Goal: Task Accomplishment & Management: Complete application form

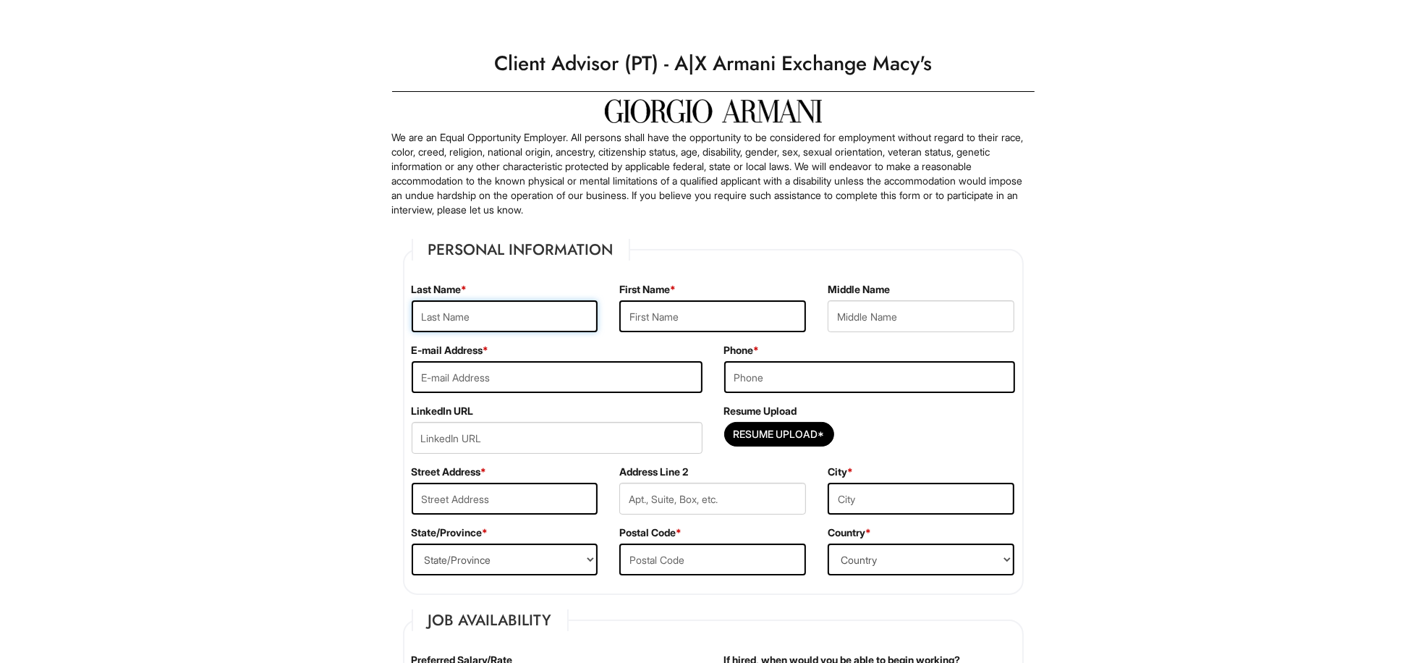
click at [509, 319] on input "text" at bounding box center [505, 316] width 187 height 32
type input "lebrija"
type input "[PERSON_NAME]"
type input "F"
type input "[EMAIL_ADDRESS][DOMAIN_NAME]"
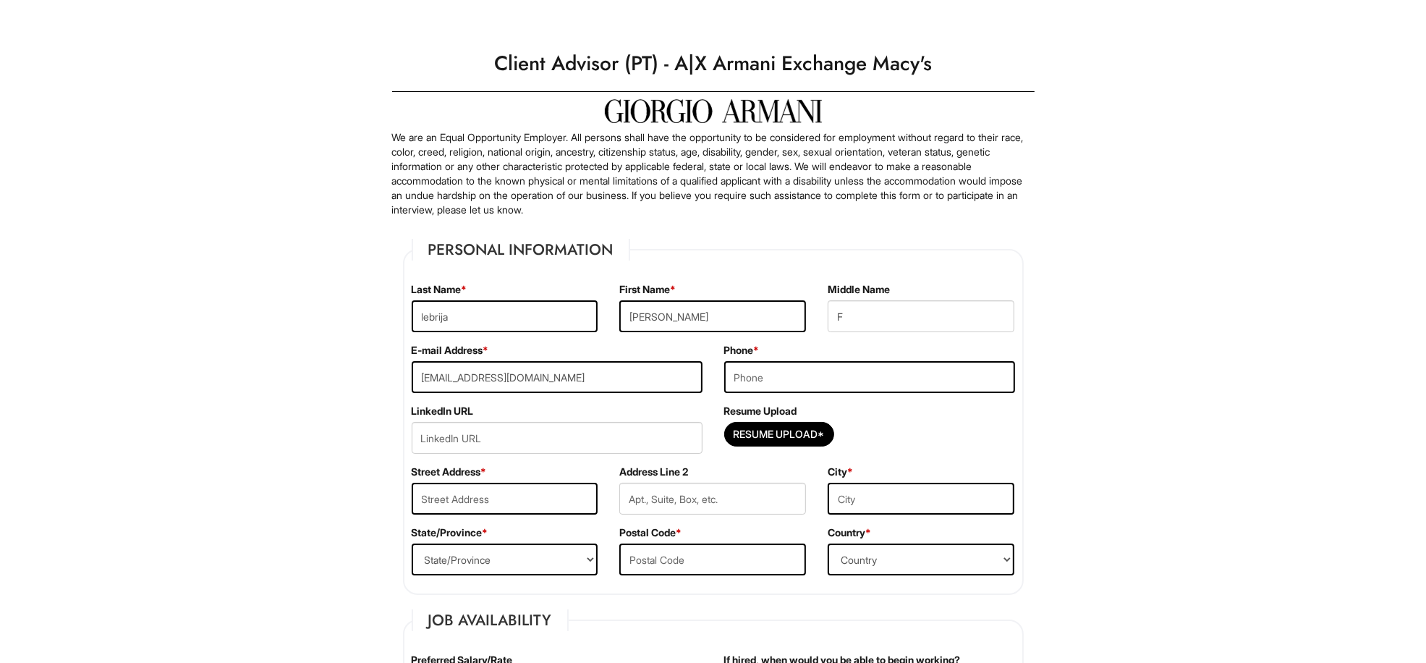
type input "3465033854"
type input "[STREET_ADDRESS]"
type input "[STREET_ADDRESS][PERSON_NAME]"
type input "[GEOGRAPHIC_DATA], [GEOGRAPHIC_DATA]"
select select "[GEOGRAPHIC_DATA]"
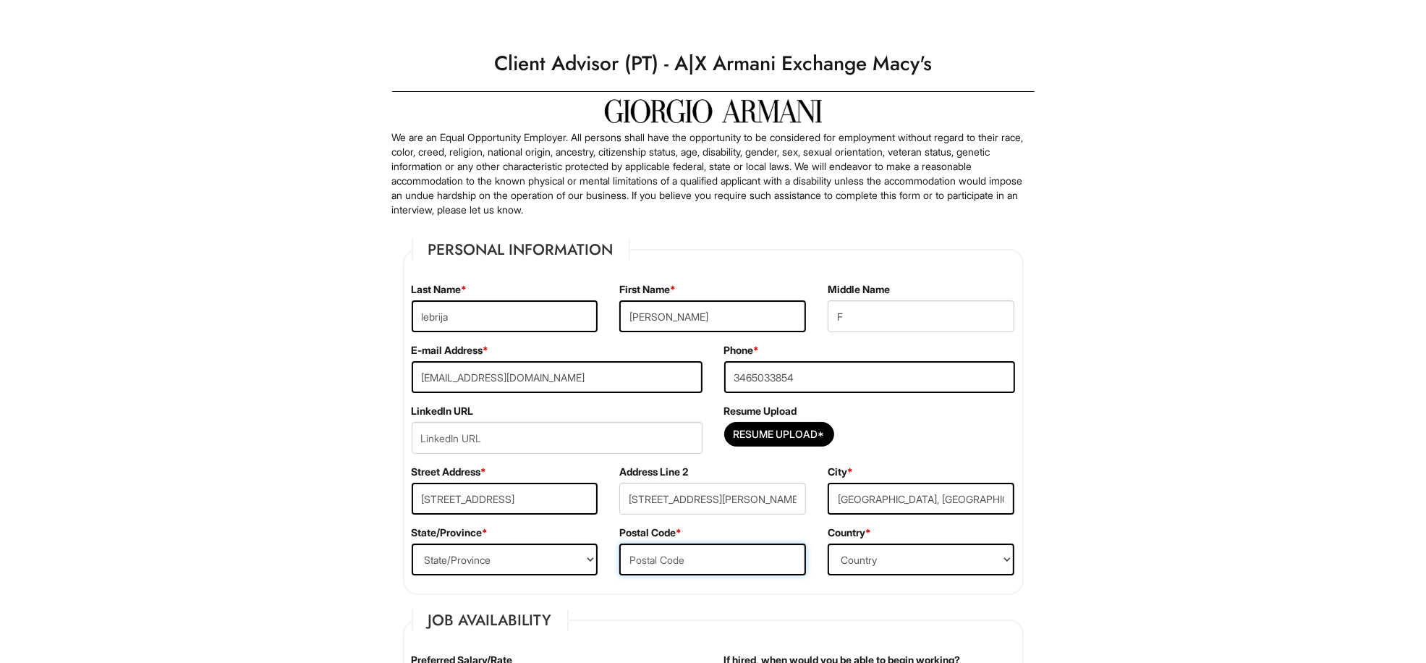
type input "77009"
select select "[GEOGRAPHIC_DATA]"
type input "16.00"
type input "[DATE]"
select select "Yes"
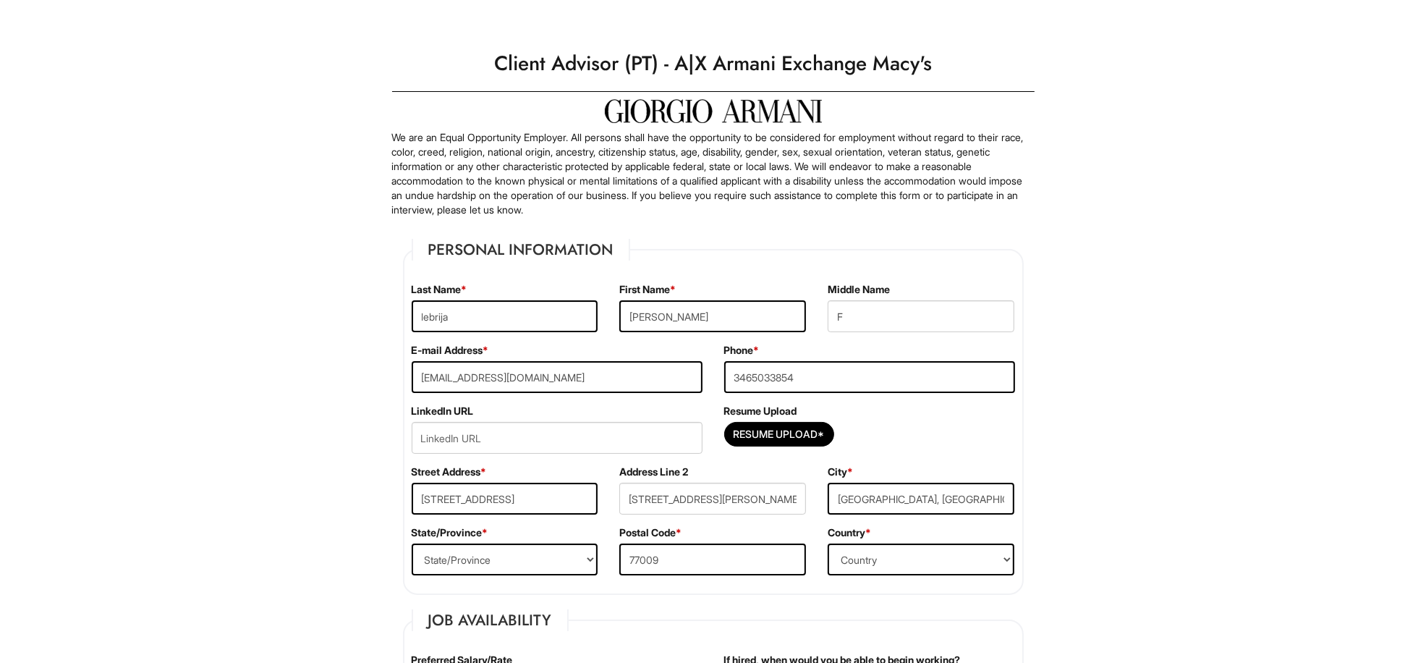
type input "westfield"
type input "[PERSON_NAME]"
type input "lebrija"
type input "[PHONE_NUMBER]"
type input "[EMAIL_ADDRESS][DOMAIN_NAME]"
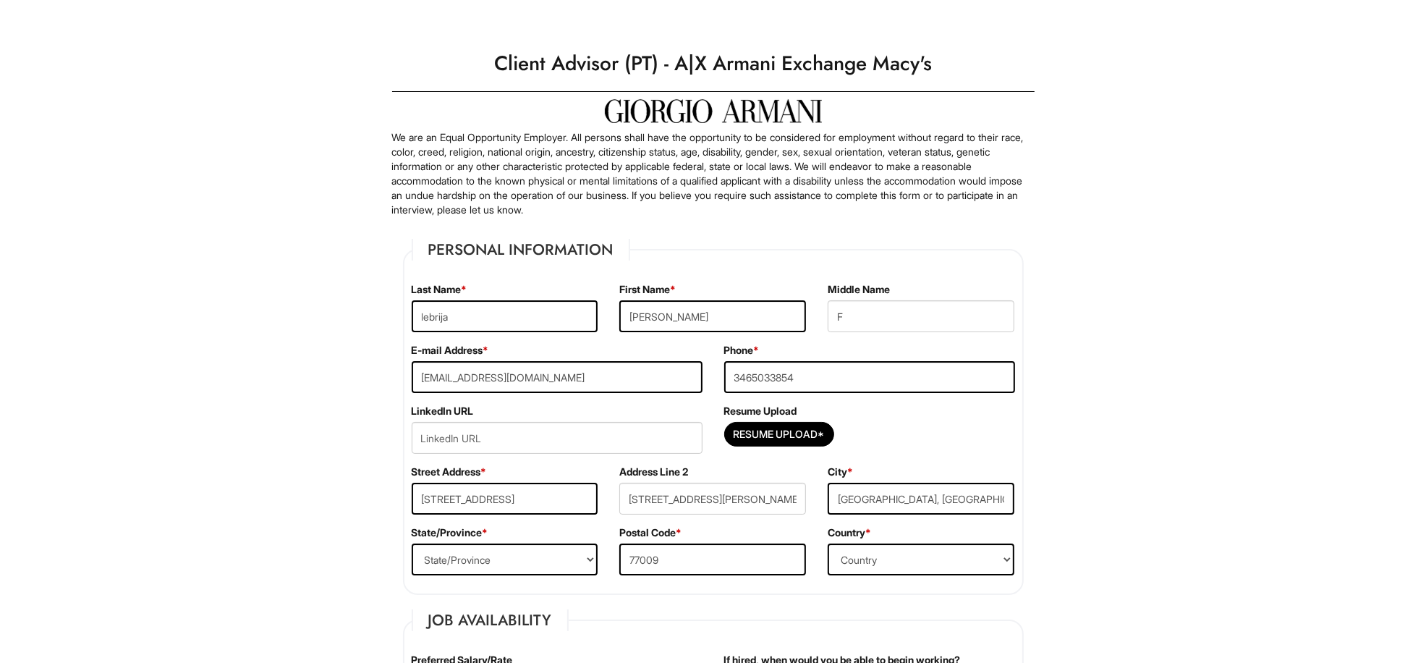
type input "mother"
type input "[PERSON_NAME]"
type input "8327251319"
type input "[EMAIL_ADDRESS][DOMAIN_NAME]"
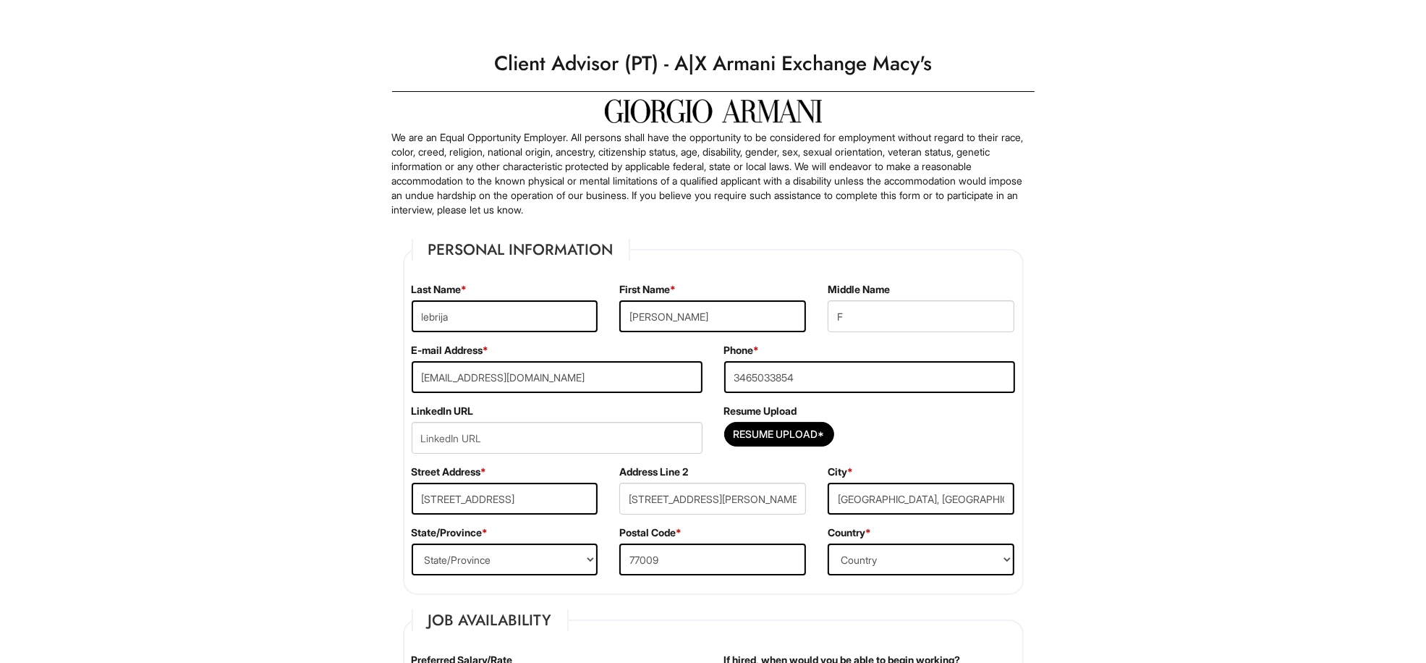
type input "friend"
click at [492, 438] on input "url" at bounding box center [557, 438] width 291 height 32
click at [814, 431] on input "Resume Upload*" at bounding box center [779, 433] width 109 height 23
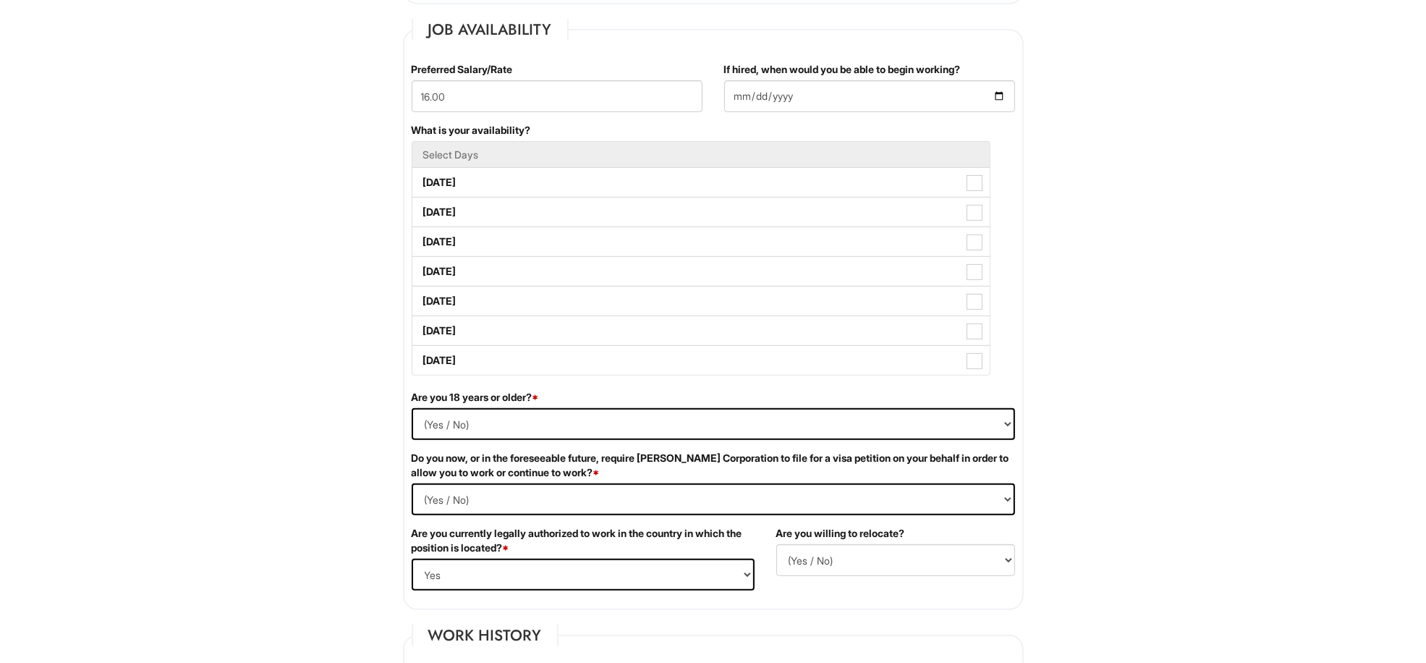
scroll to position [626, 0]
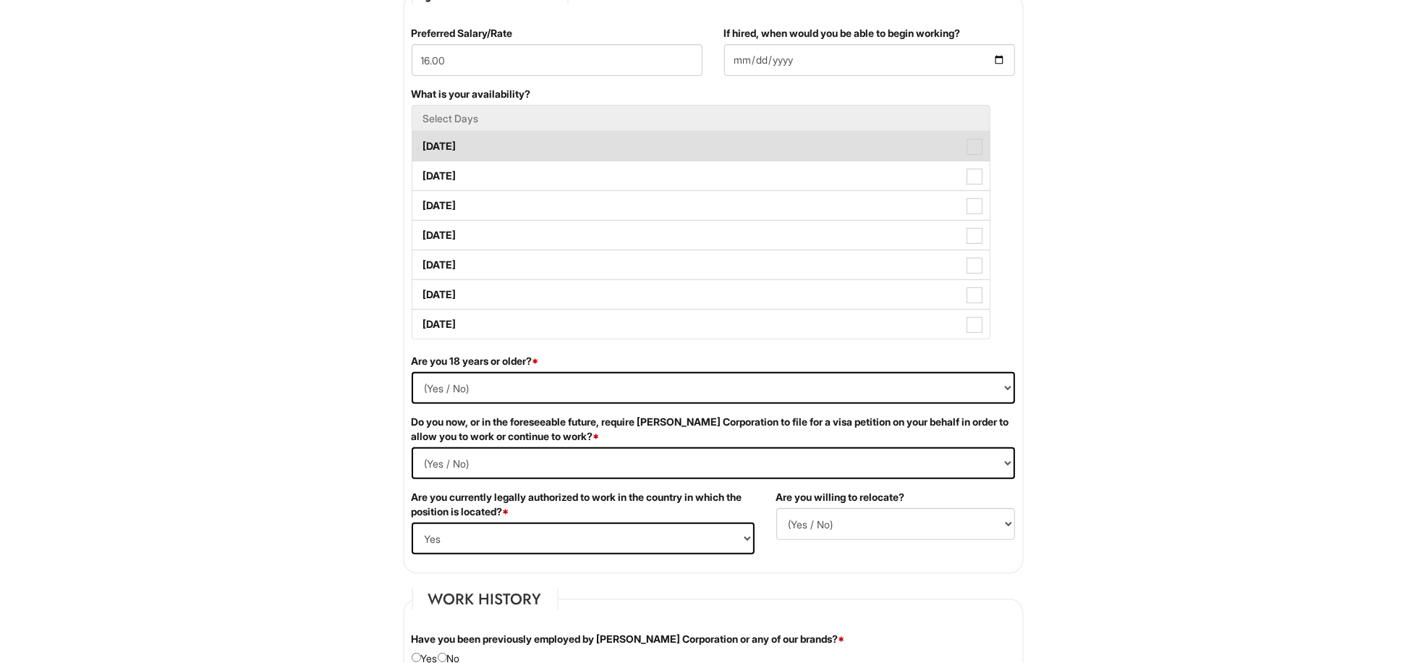
click at [971, 145] on span at bounding box center [974, 147] width 16 height 16
click at [422, 144] on Available_Monday "[DATE]" at bounding box center [416, 139] width 9 height 9
checkbox Available_Monday "true"
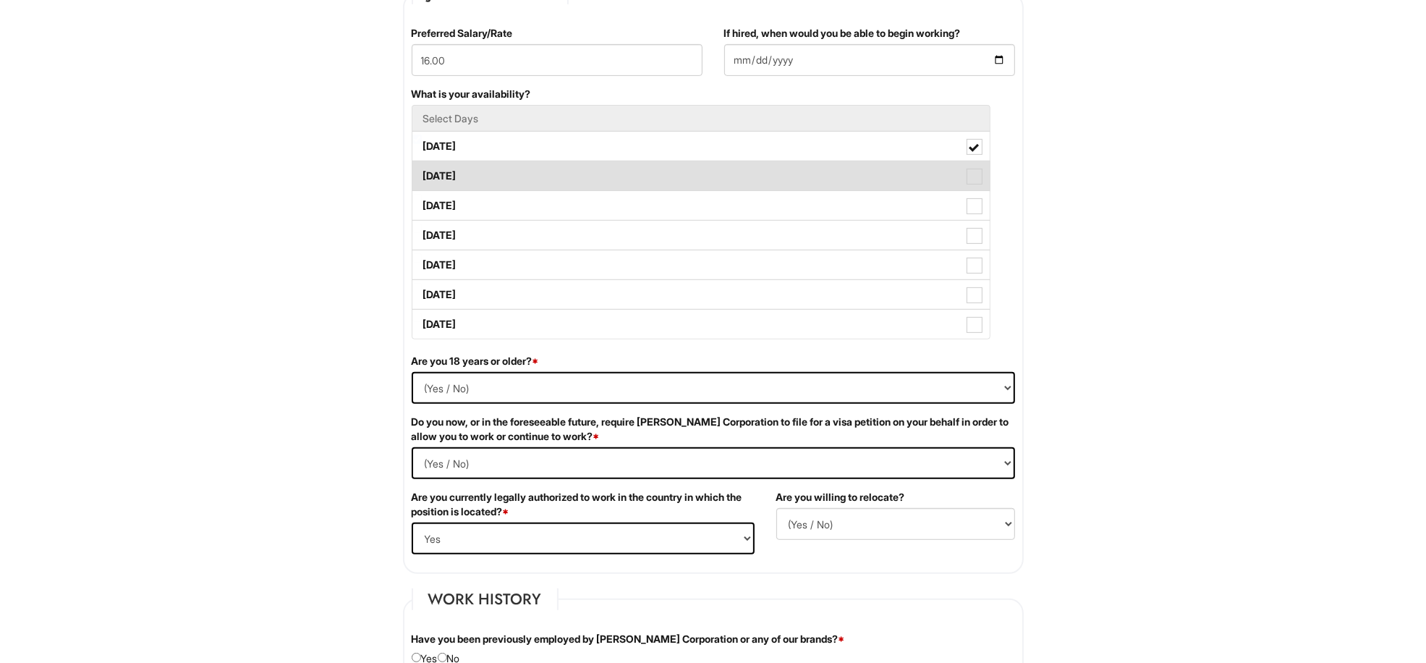
click at [969, 179] on span at bounding box center [974, 177] width 16 height 16
click at [422, 174] on Available_Tuesday "[DATE]" at bounding box center [416, 168] width 9 height 9
checkbox Available_Tuesday "true"
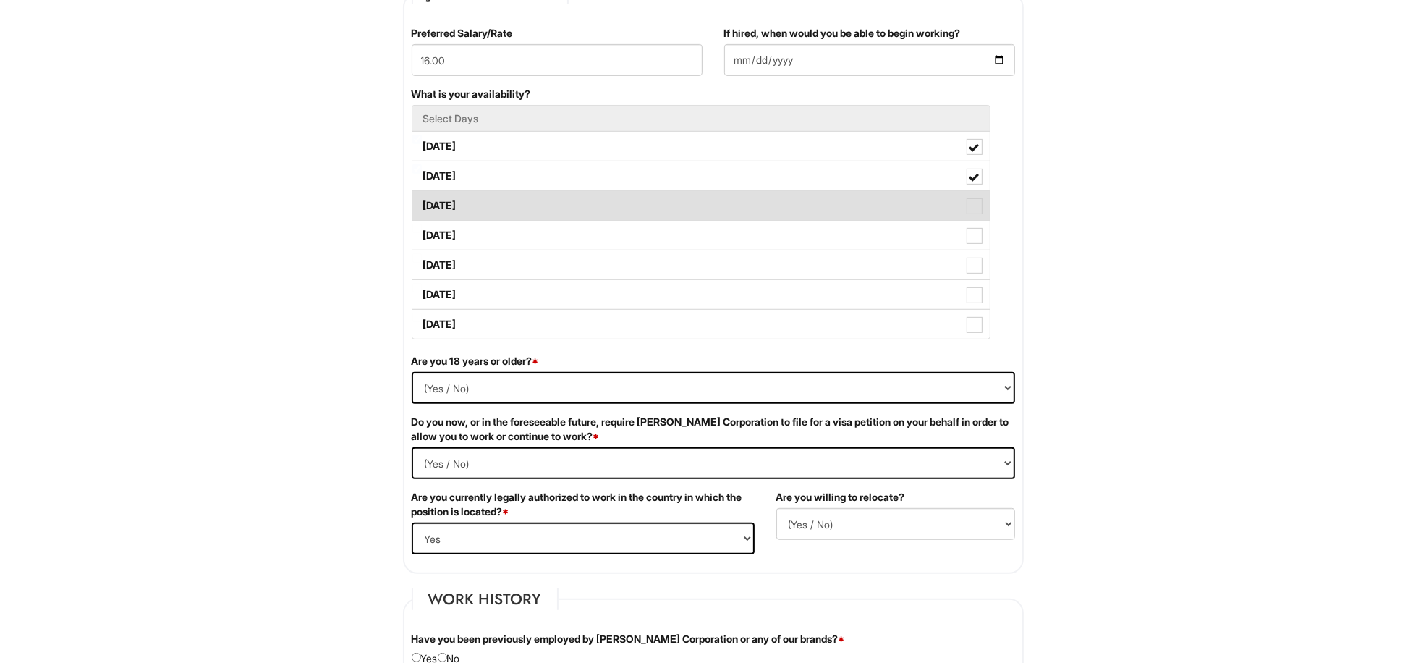
click at [968, 207] on span at bounding box center [974, 206] width 16 height 16
click at [422, 203] on Available_Wednesday "[DATE]" at bounding box center [416, 198] width 9 height 9
checkbox Available_Wednesday "true"
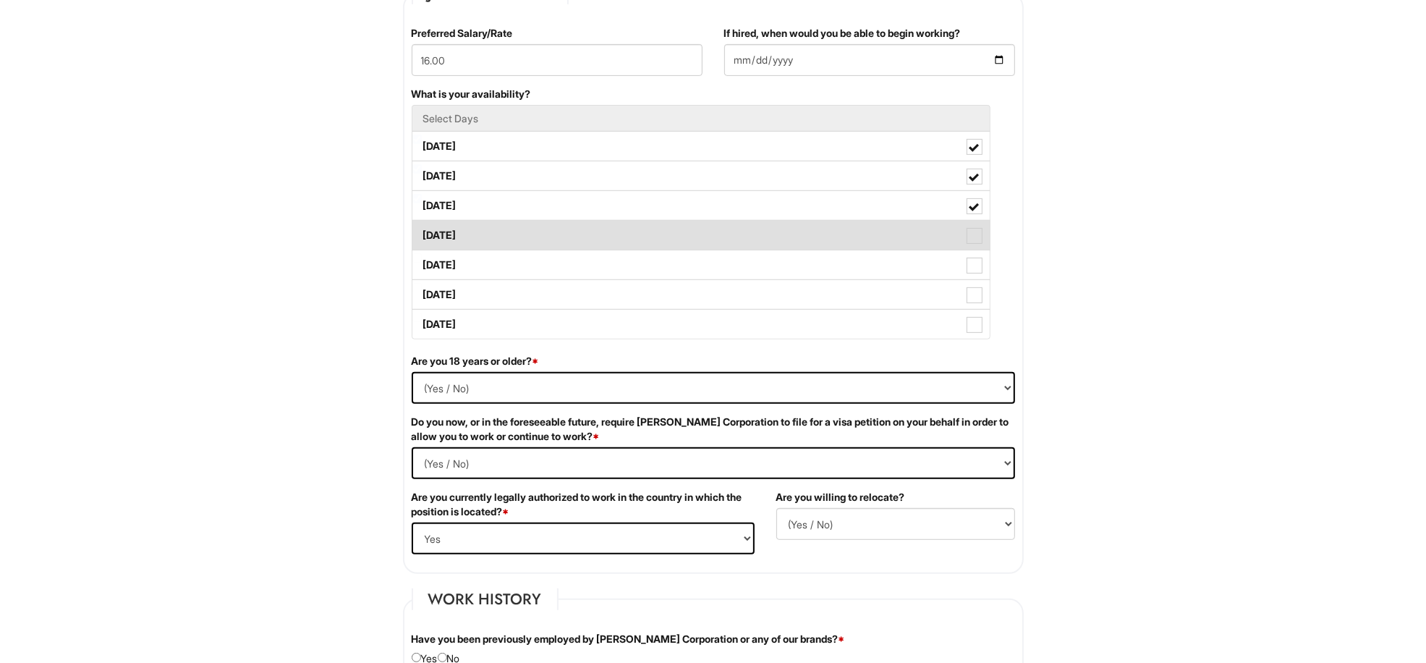
click at [973, 239] on span at bounding box center [974, 236] width 16 height 16
click at [422, 233] on Available_Thursday "[DATE]" at bounding box center [416, 228] width 9 height 9
checkbox Available_Thursday "true"
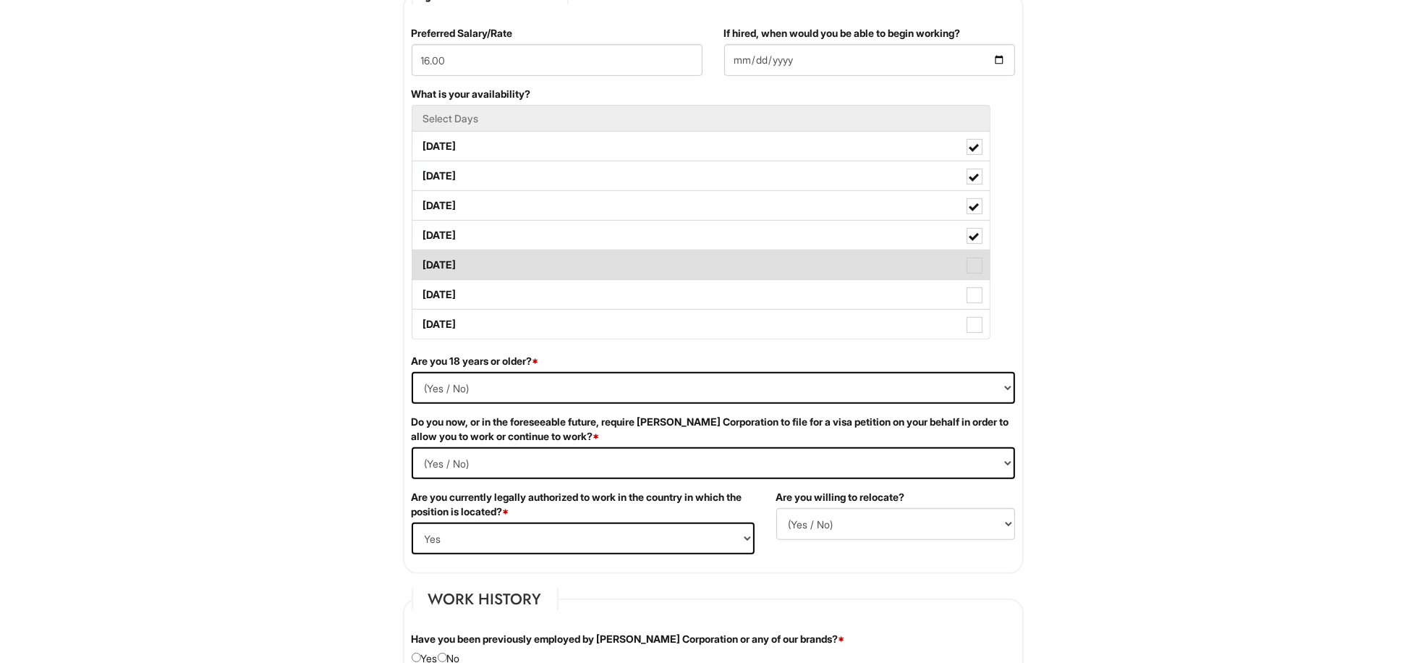
click at [970, 273] on span at bounding box center [974, 266] width 16 height 16
click at [422, 263] on Available_Friday "[DATE]" at bounding box center [416, 257] width 9 height 9
checkbox Available_Friday "true"
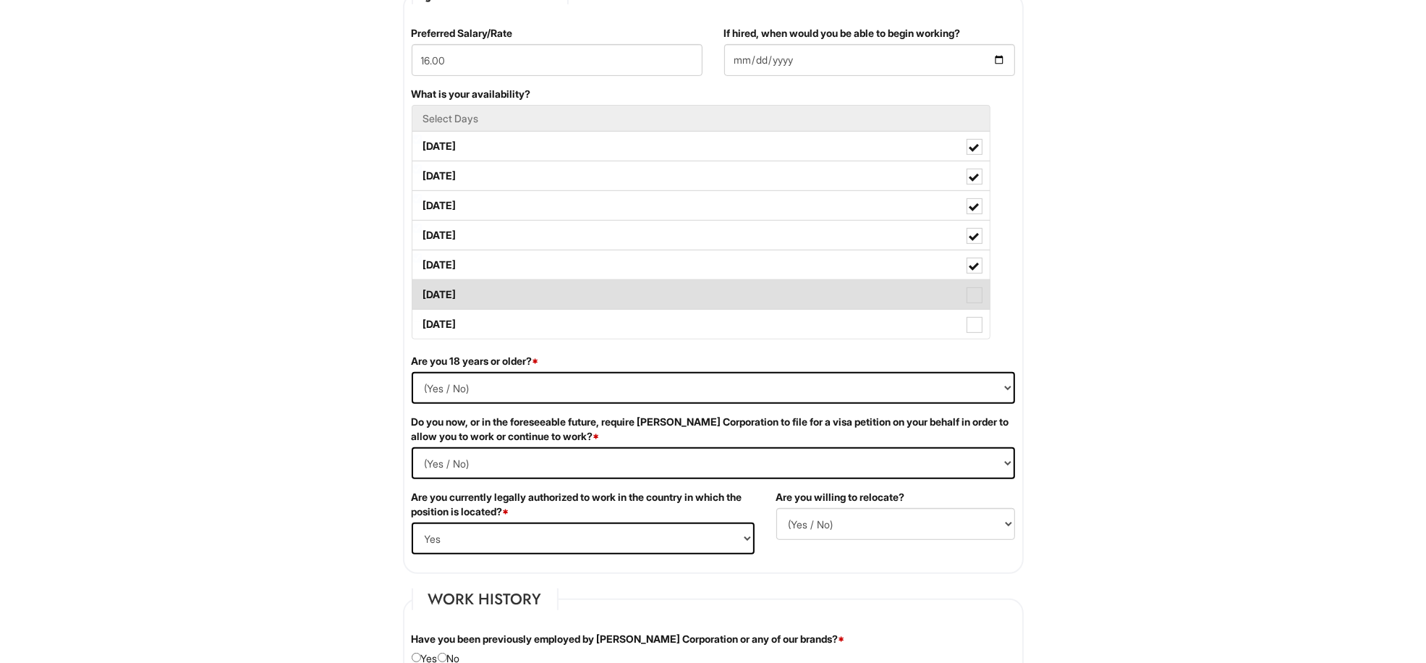
click at [970, 289] on span at bounding box center [974, 295] width 16 height 16
click at [422, 289] on Available_Saturday "[DATE]" at bounding box center [416, 287] width 9 height 9
checkbox Available_Saturday "true"
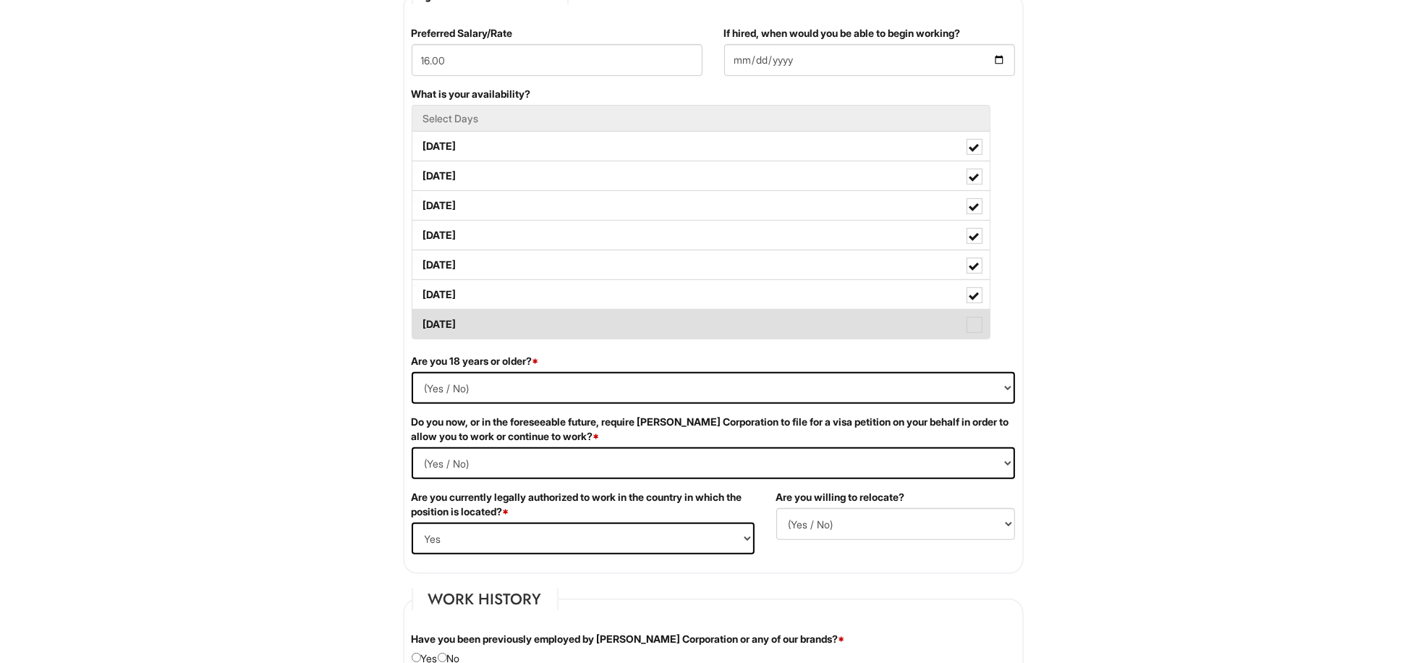
click at [971, 327] on span at bounding box center [974, 325] width 16 height 16
click at [422, 322] on Available_Sunday "[DATE]" at bounding box center [416, 316] width 9 height 9
checkbox Available_Sunday "true"
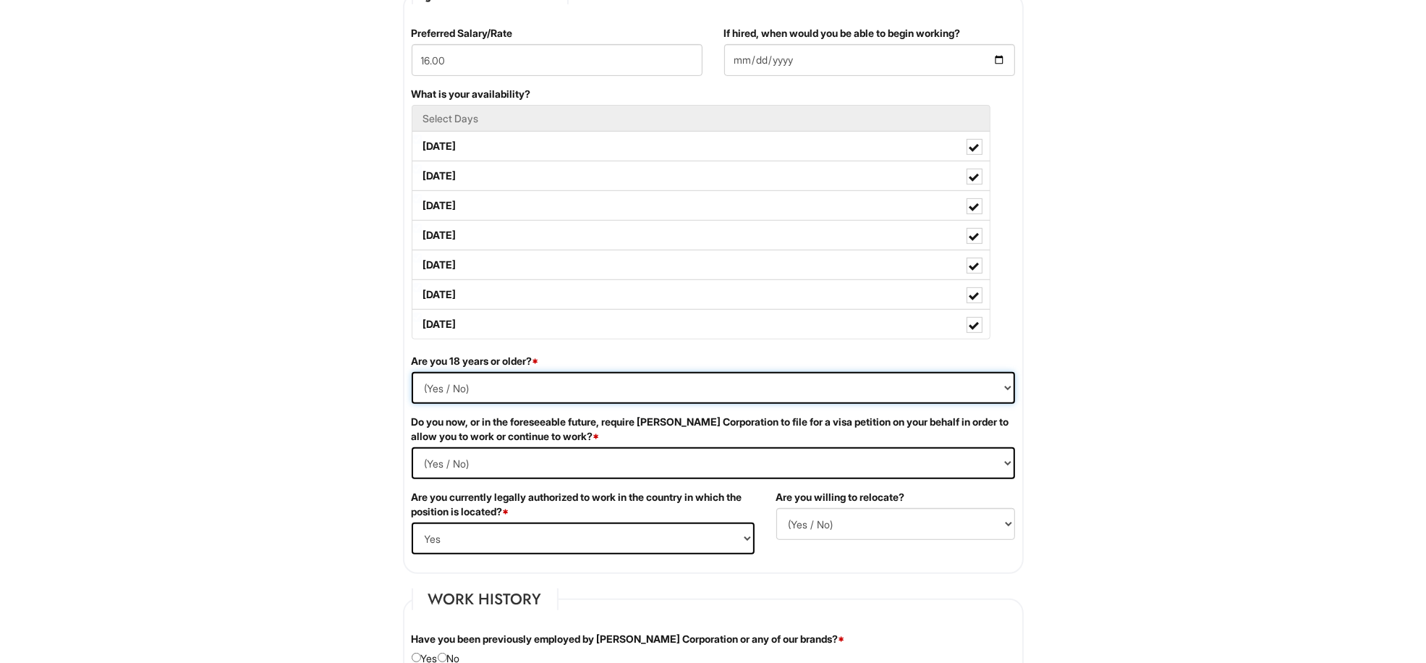
click at [1011, 388] on select "(Yes / No) Yes No" at bounding box center [713, 388] width 603 height 32
click at [427, 393] on select "(Yes / No) Yes No" at bounding box center [713, 388] width 603 height 32
select select "Yes"
click at [412, 374] on select "(Yes / No) Yes No" at bounding box center [713, 388] width 603 height 32
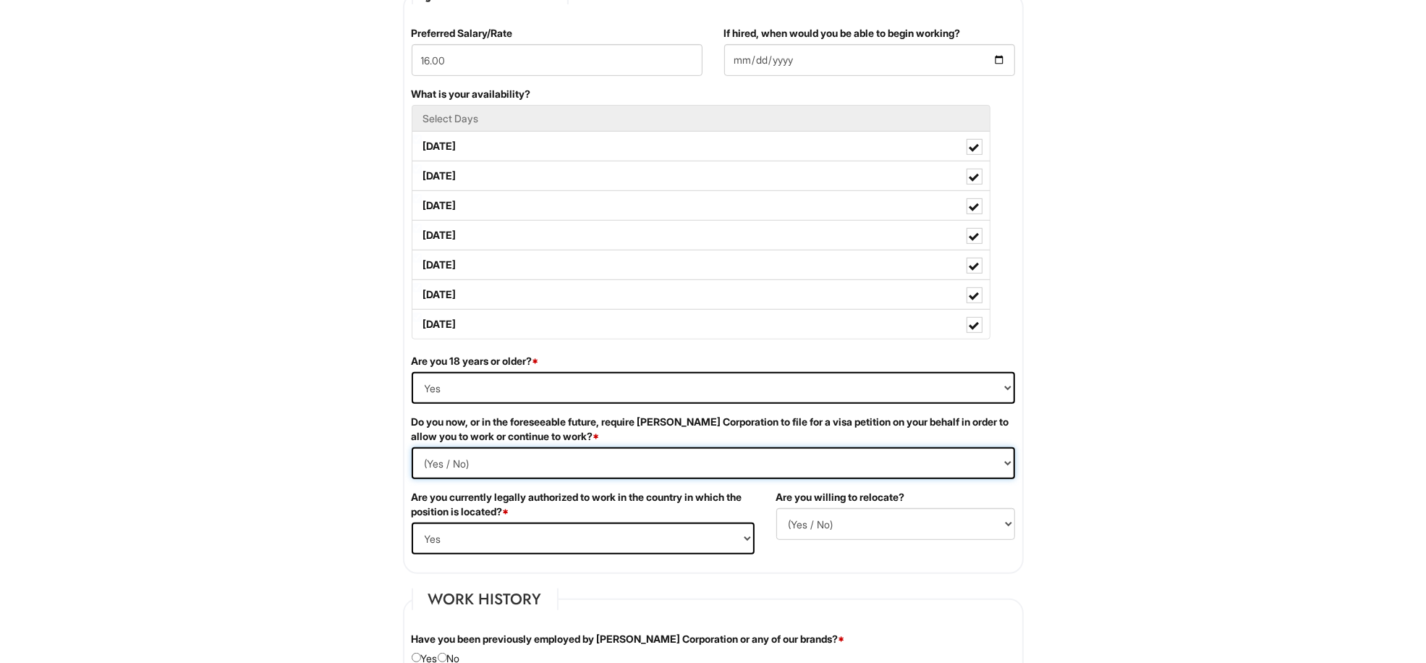
click at [430, 479] on Required "(Yes / No) Yes No" at bounding box center [713, 463] width 603 height 32
select Required "Yes"
click at [412, 449] on Required "(Yes / No) Yes No" at bounding box center [713, 463] width 603 height 32
click at [826, 526] on select "(Yes / No) No Yes" at bounding box center [895, 524] width 239 height 32
select select "N"
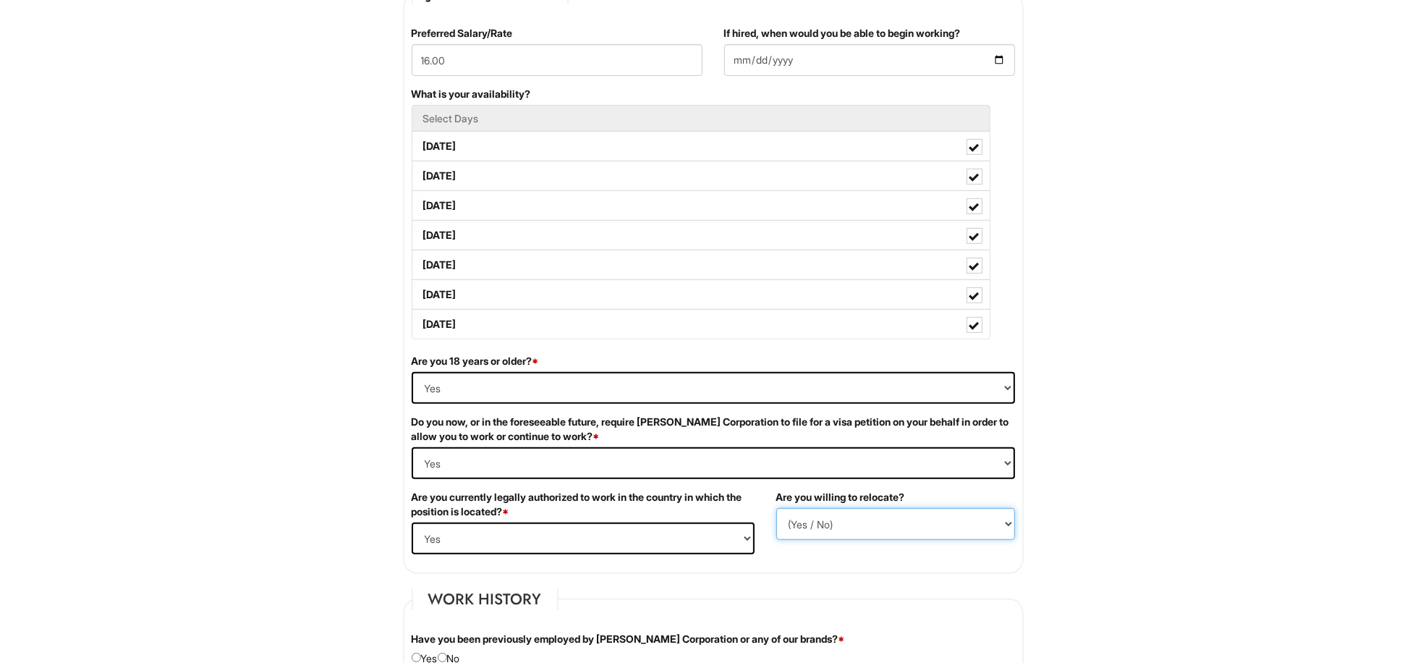
click at [776, 510] on select "(Yes / No) No Yes" at bounding box center [895, 524] width 239 height 32
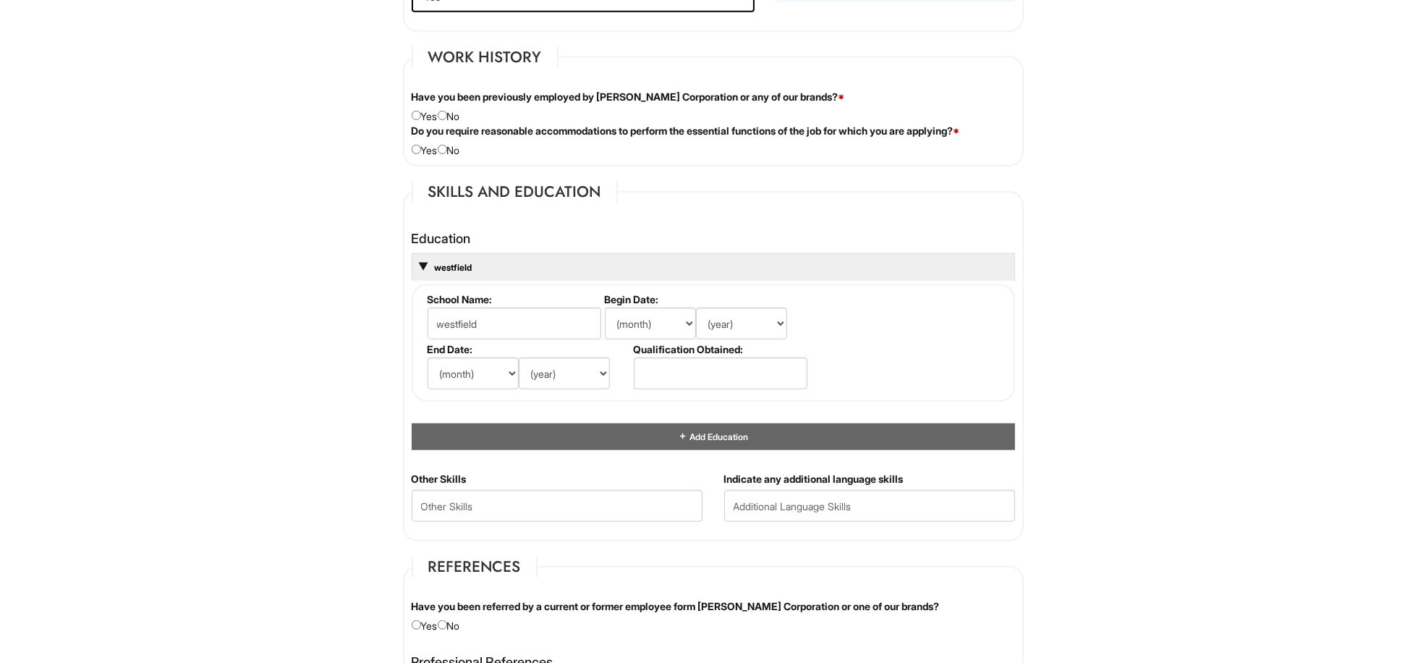
scroll to position [1192, 0]
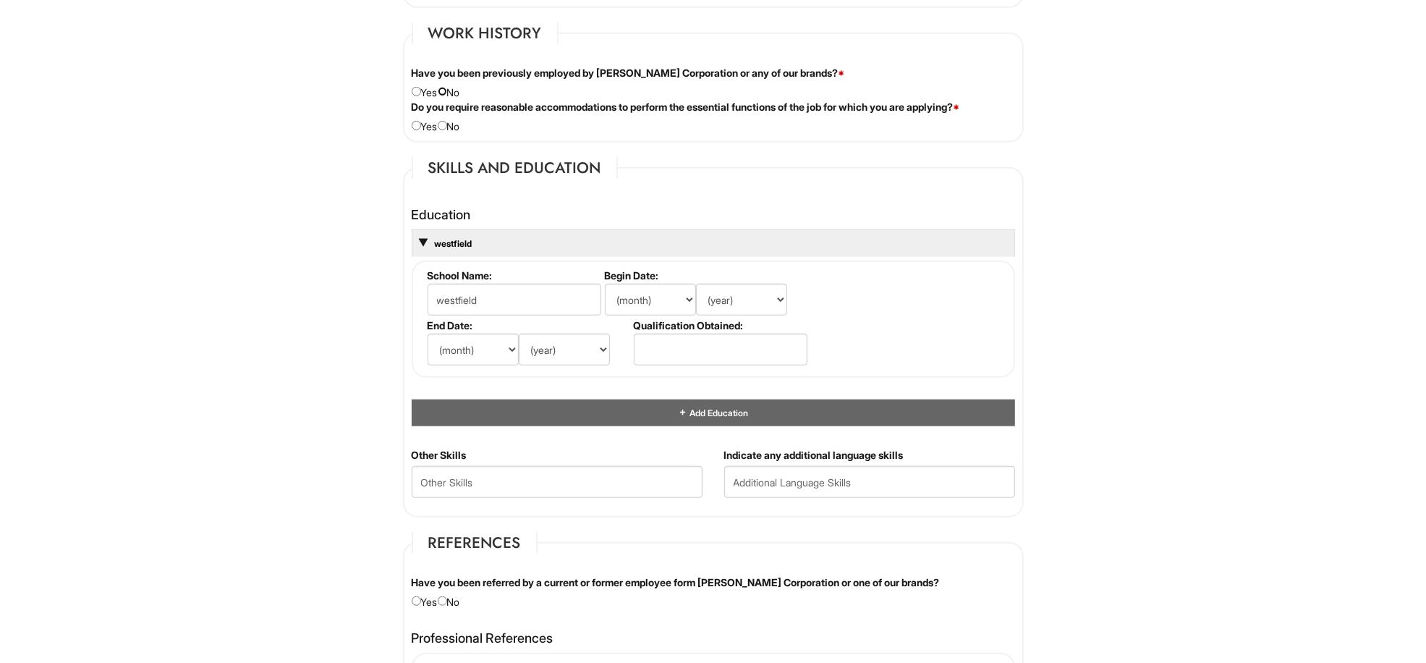
click at [447, 95] on input "radio" at bounding box center [442, 91] width 9 height 9
radio input "true"
click at [447, 95] on input "radio" at bounding box center [442, 91] width 9 height 9
click at [447, 128] on input "radio" at bounding box center [442, 125] width 9 height 9
radio input "true"
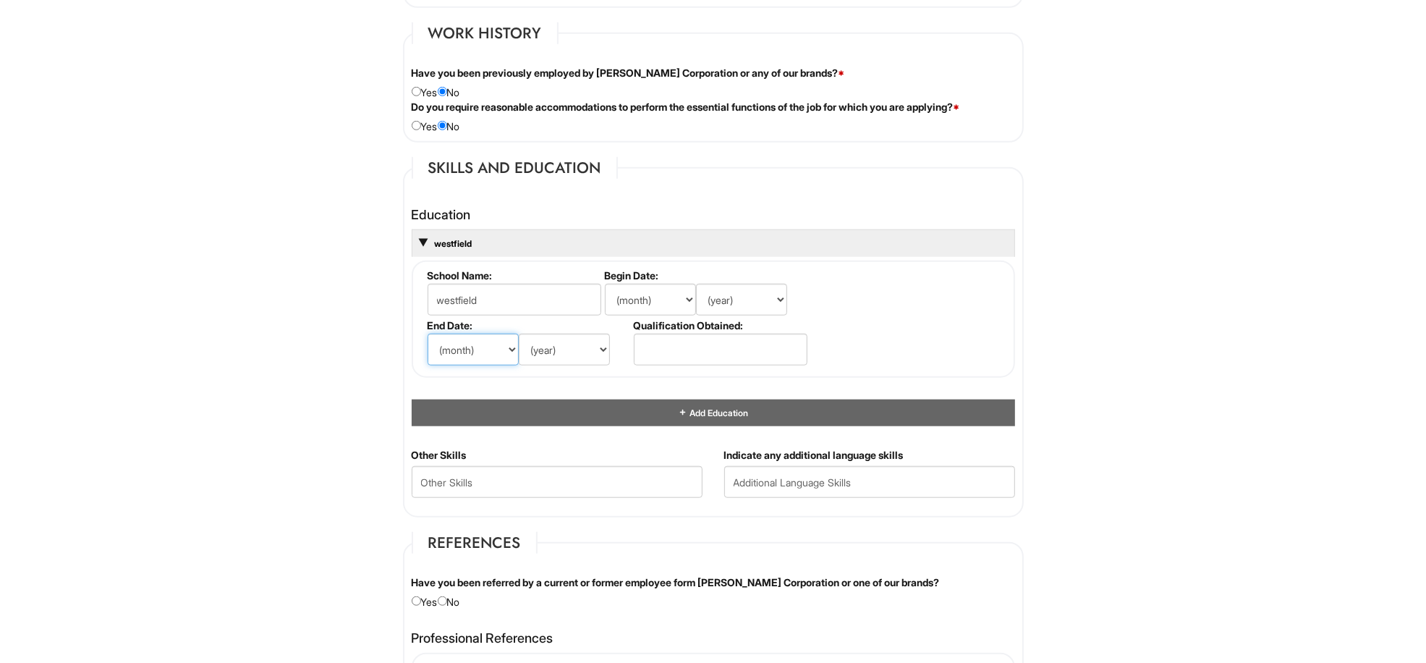
click at [506, 354] on select "(month) Jan Feb Mar Apr May Jun [DATE] Aug Sep Oct Nov Dec" at bounding box center [472, 349] width 91 height 32
select select "8"
click at [427, 334] on select "(month) Jan Feb Mar Apr May Jun [DATE] Aug Sep Oct Nov Dec" at bounding box center [472, 349] width 91 height 32
click at [598, 352] on select "(year) 2029 2028 2027 2026 2025 2024 2023 2022 2021 2020 2019 2018 2017 2016 20…" at bounding box center [564, 349] width 91 height 32
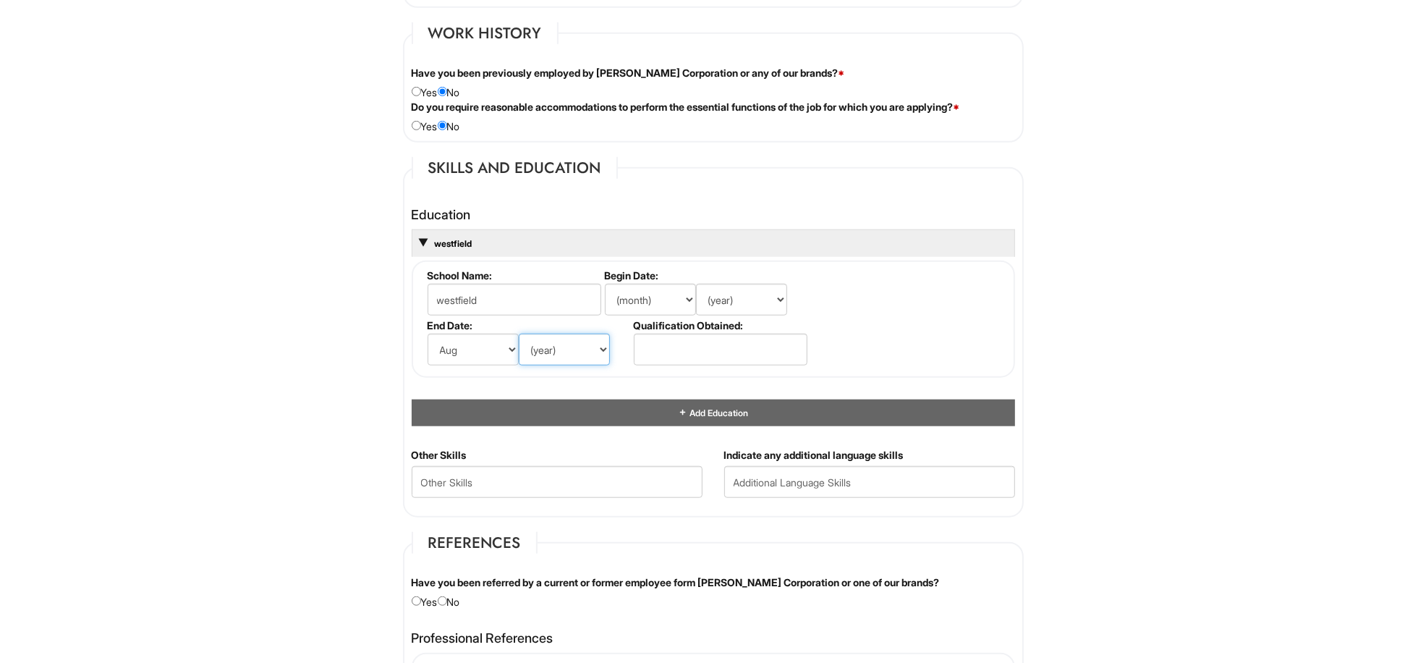
click at [598, 352] on select "(year) 2029 2028 2027 2026 2025 2024 2023 2022 2021 2020 2019 2018 2017 2016 20…" at bounding box center [564, 349] width 91 height 32
select select "1991"
click at [519, 334] on select "(year) 2029 2028 2027 2026 2025 2024 2023 2022 2021 2020 2019 2018 2017 2016 20…" at bounding box center [564, 349] width 91 height 32
click at [688, 300] on select "(month) Jan Feb Mar Apr May Jun [DATE] Aug Sep Oct Nov Dec" at bounding box center [650, 300] width 91 height 32
select select "4"
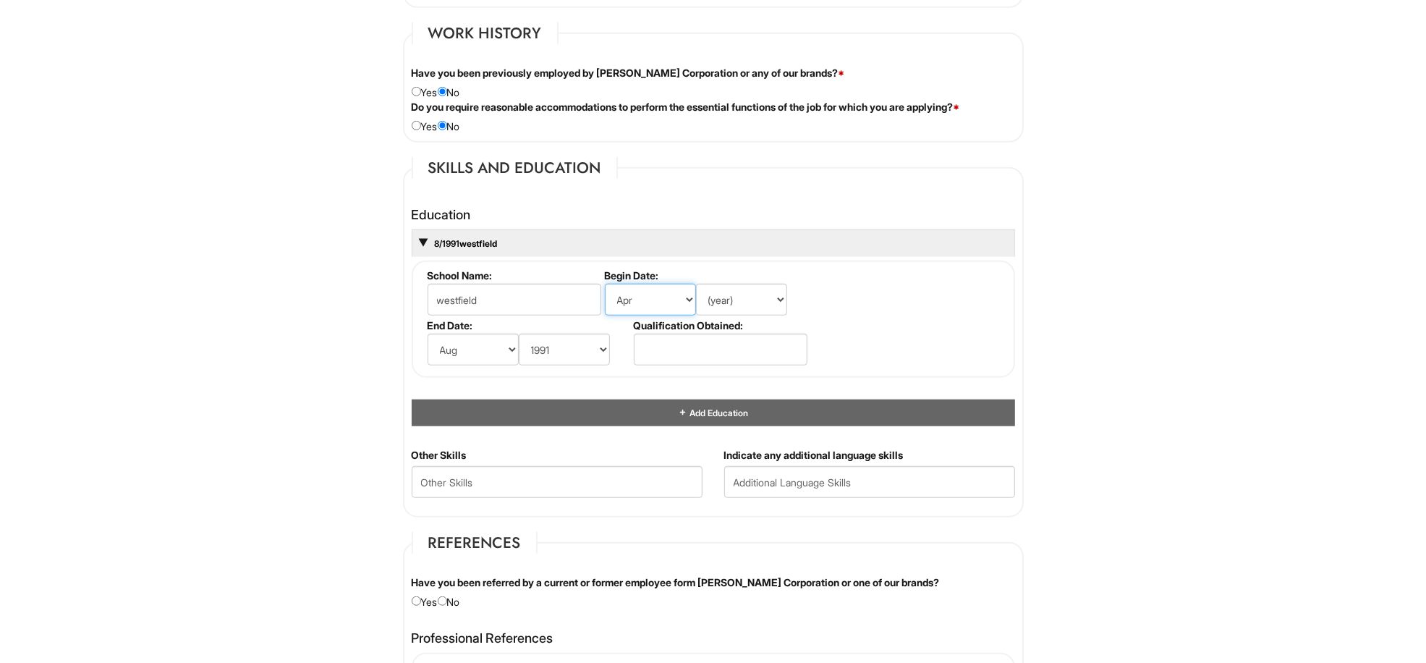
click at [605, 284] on select "(month) Jan Feb Mar Apr May Jun [DATE] Aug Sep Oct Nov Dec" at bounding box center [650, 300] width 91 height 32
click at [783, 299] on select "(year) 2029 2028 2027 2026 2025 2024 2023 2022 2021 2020 2019 2018 2017 2016 20…" at bounding box center [741, 300] width 91 height 32
select select "1988"
click at [696, 284] on select "(year) 2029 2028 2027 2026 2025 2024 2023 2022 2021 2020 2019 2018 2017 2016 20…" at bounding box center [741, 300] width 91 height 32
click at [734, 344] on input "text" at bounding box center [721, 349] width 174 height 32
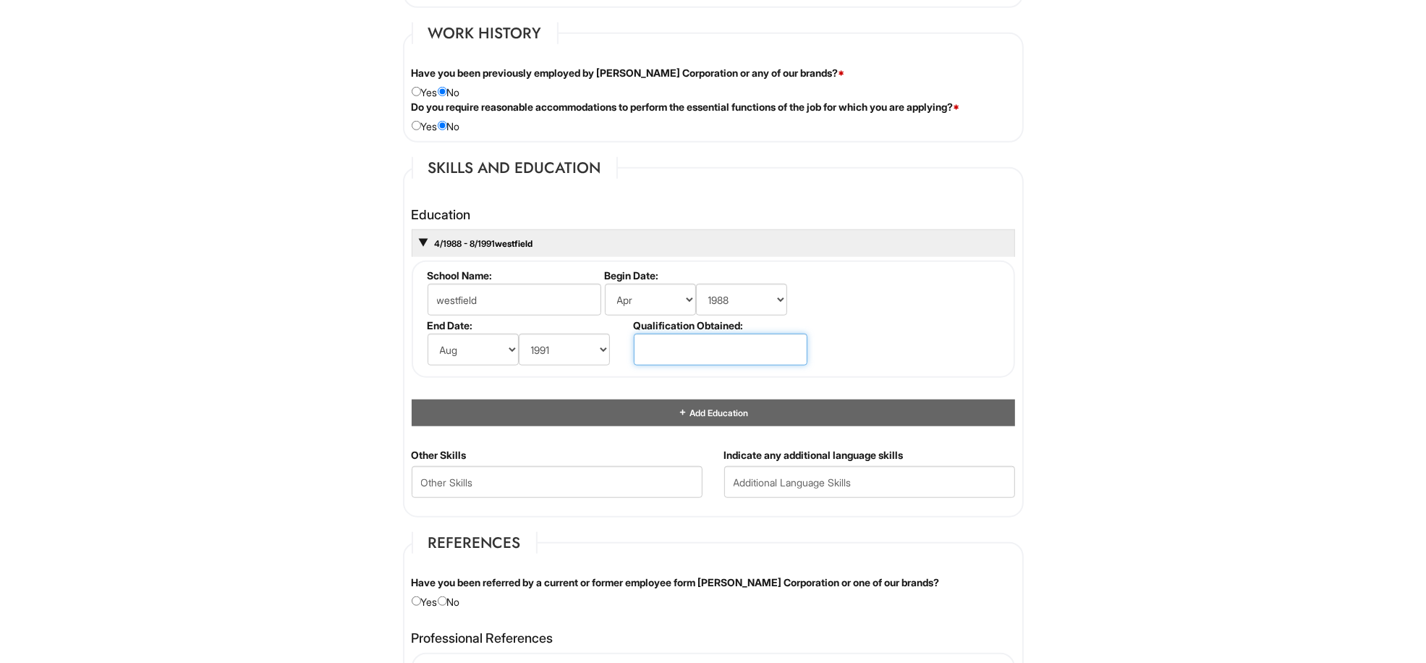
type input "art english"
click at [447, 603] on input "radio" at bounding box center [442, 600] width 9 height 9
radio input "true"
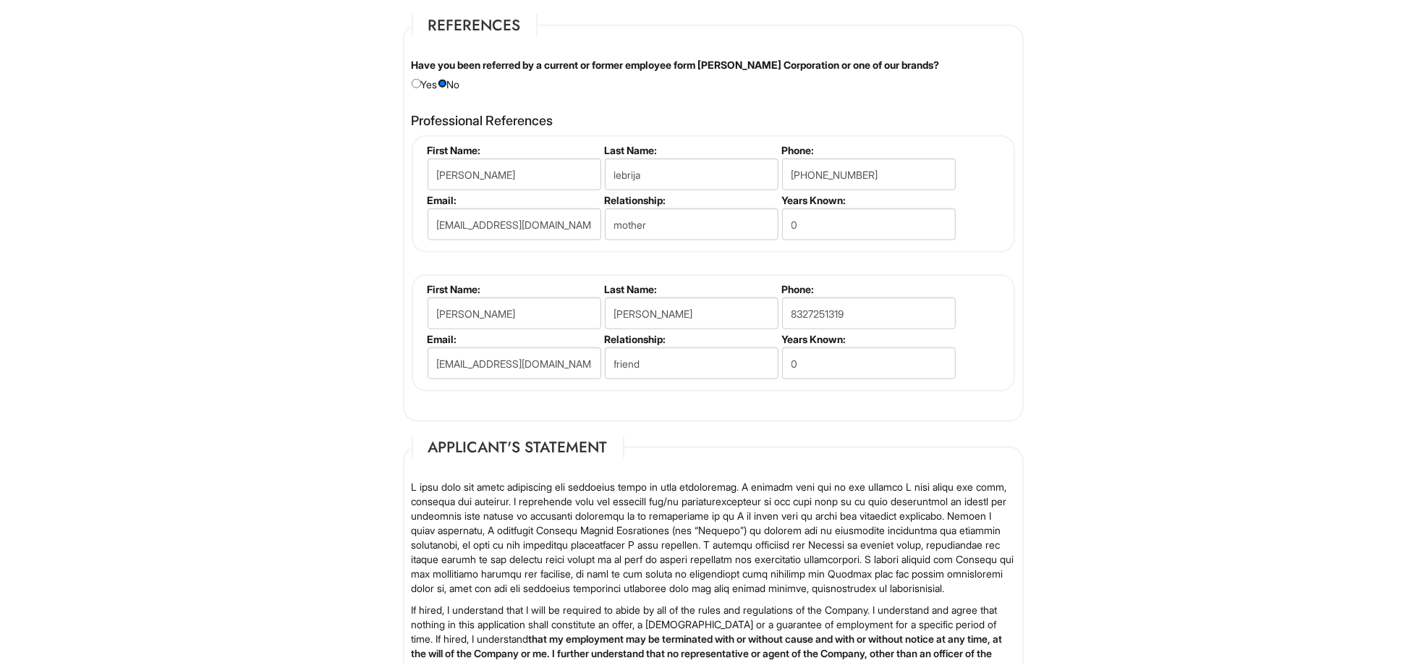
scroll to position [1854, 0]
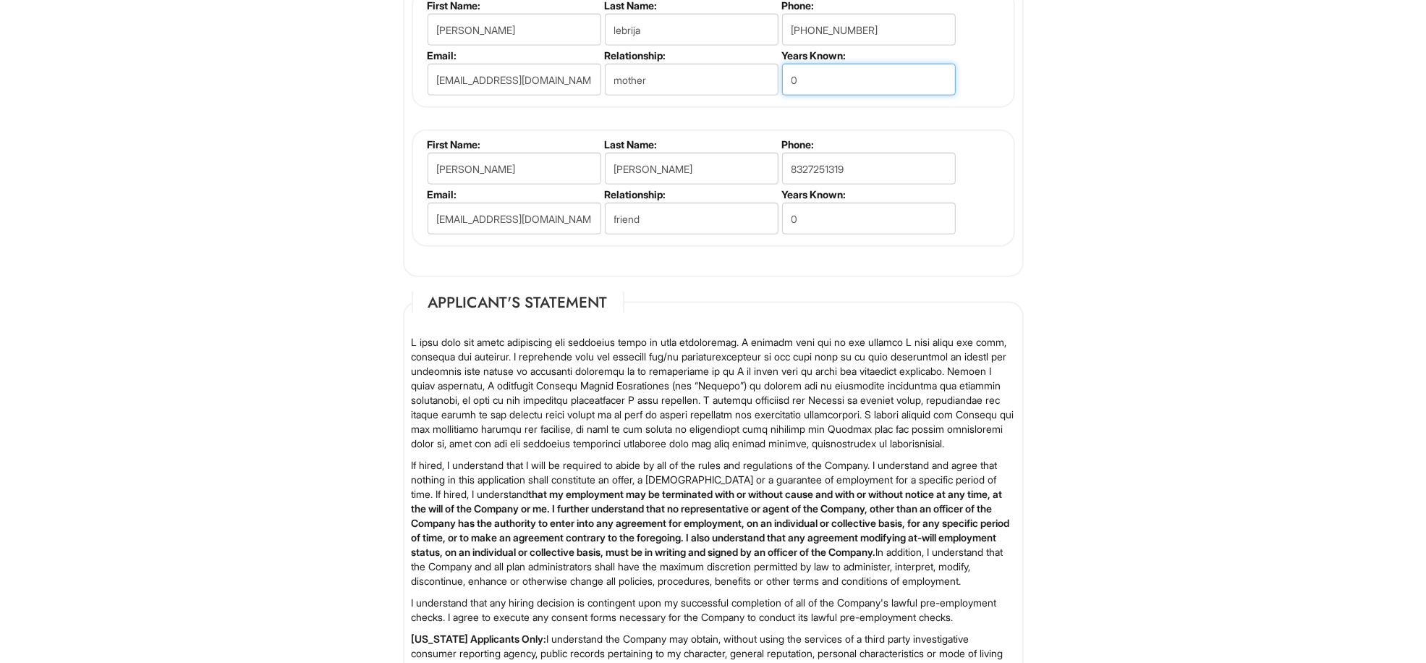
click at [814, 66] on input "0" at bounding box center [869, 80] width 174 height 32
type input "40"
click at [828, 217] on input "0" at bounding box center [869, 219] width 174 height 32
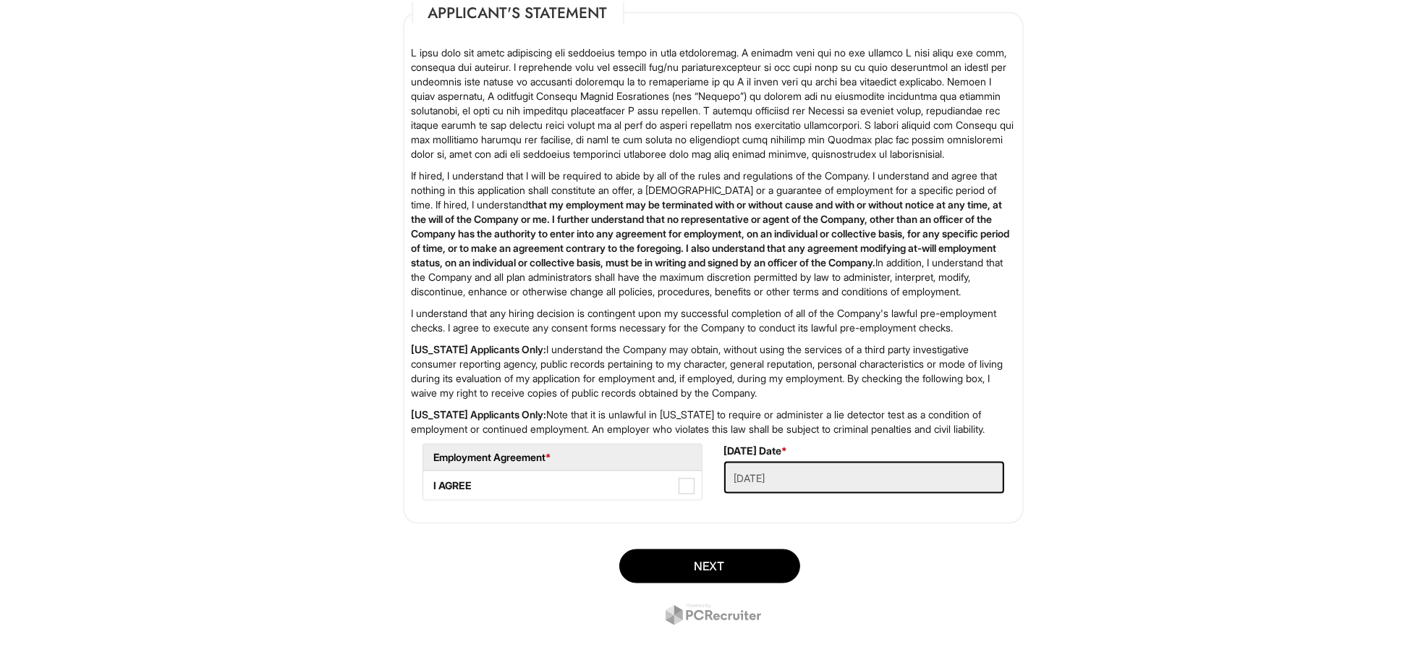
scroll to position [2221, 0]
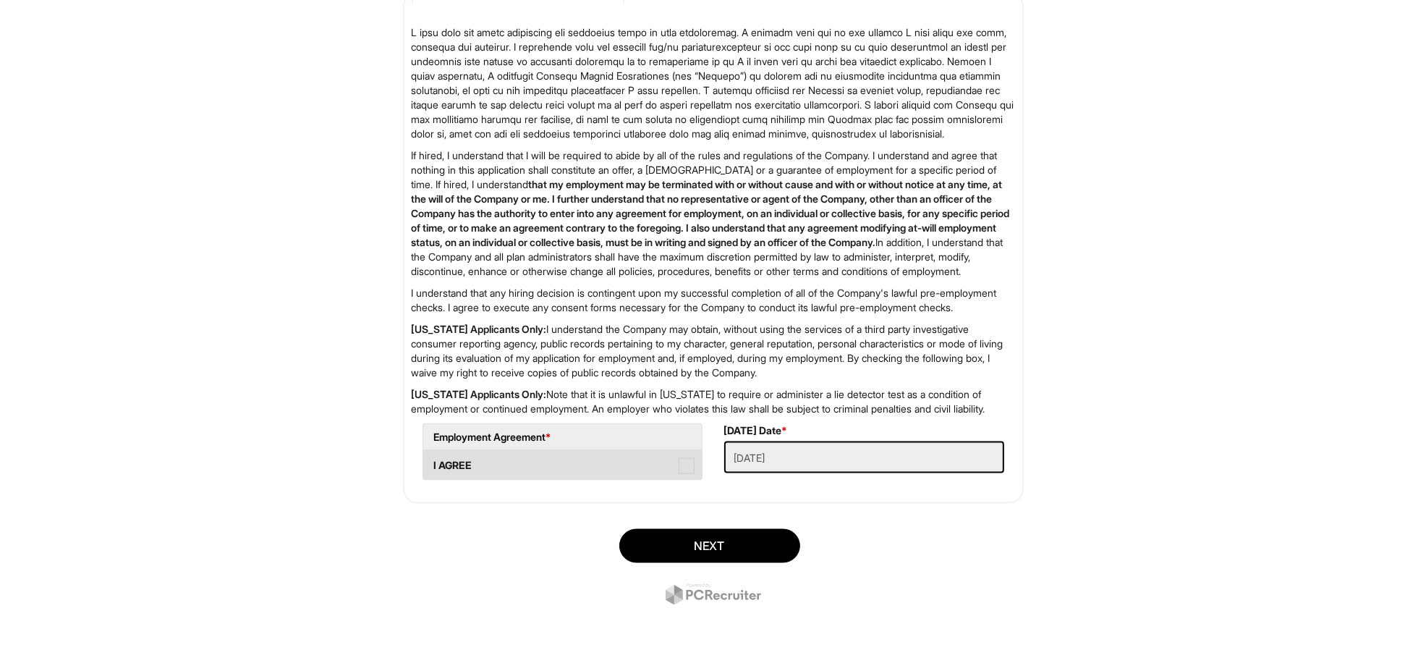
type input "20"
click at [681, 467] on span at bounding box center [686, 466] width 16 height 16
click at [433, 463] on AGREE "I AGREE" at bounding box center [427, 458] width 9 height 9
checkbox AGREE "true"
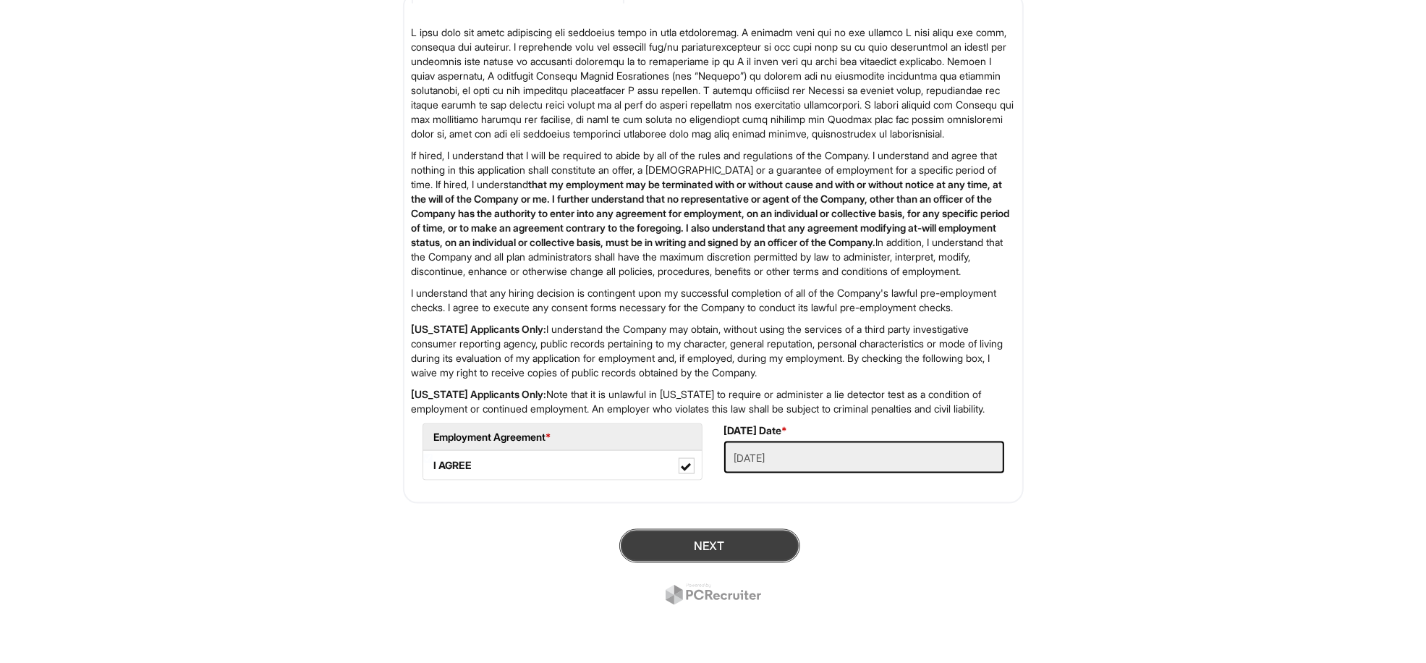
click at [674, 556] on button "Next" at bounding box center [709, 546] width 181 height 34
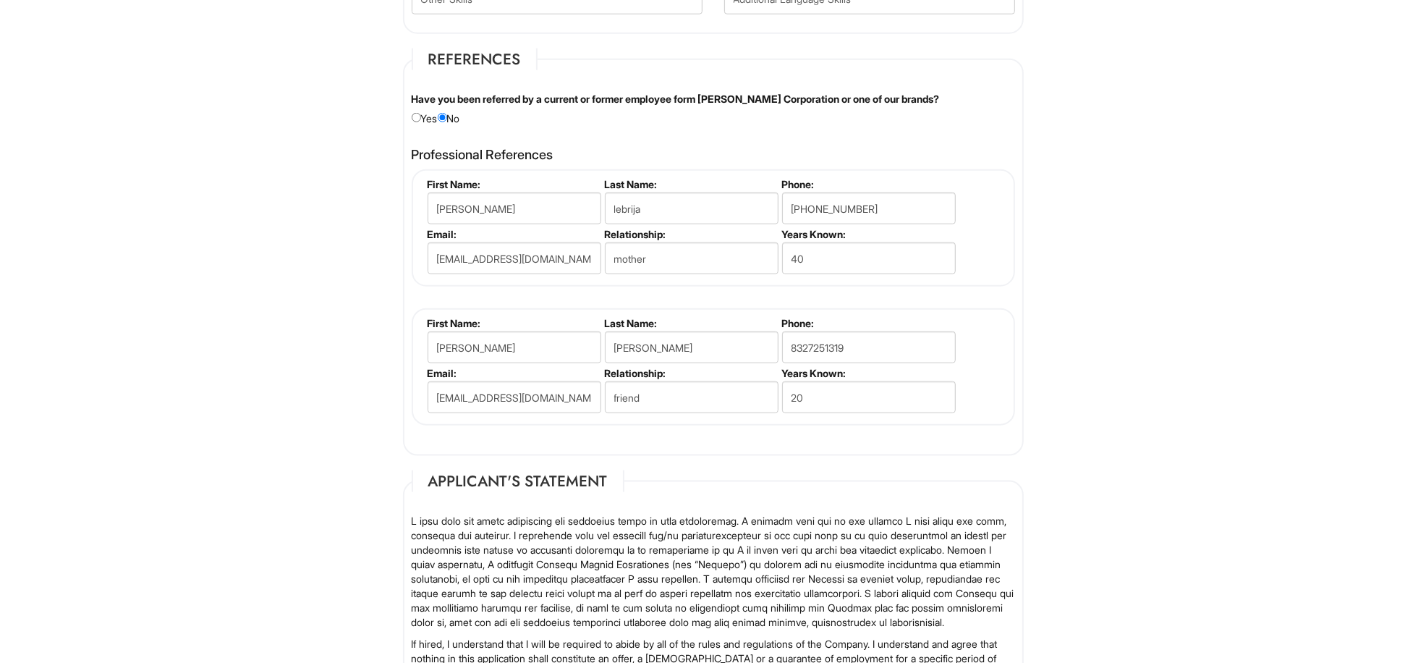
scroll to position [1714, 0]
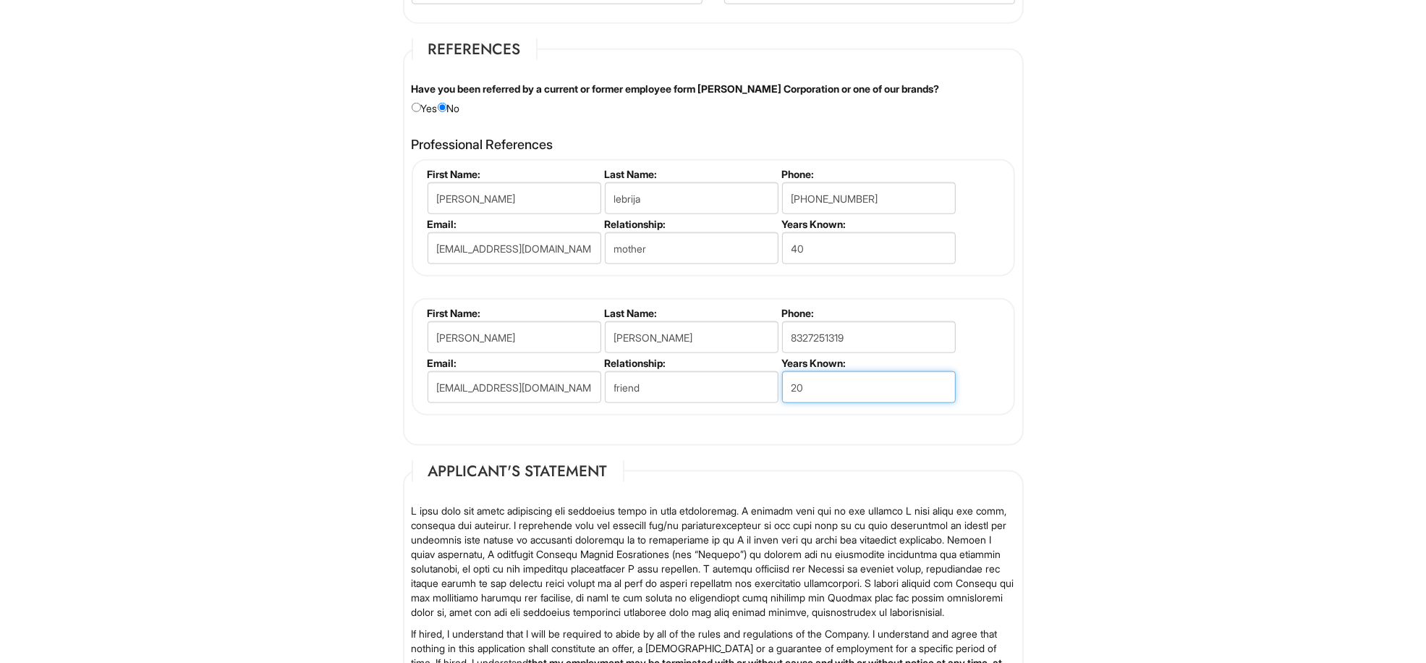
click at [864, 395] on input "20" at bounding box center [869, 387] width 174 height 32
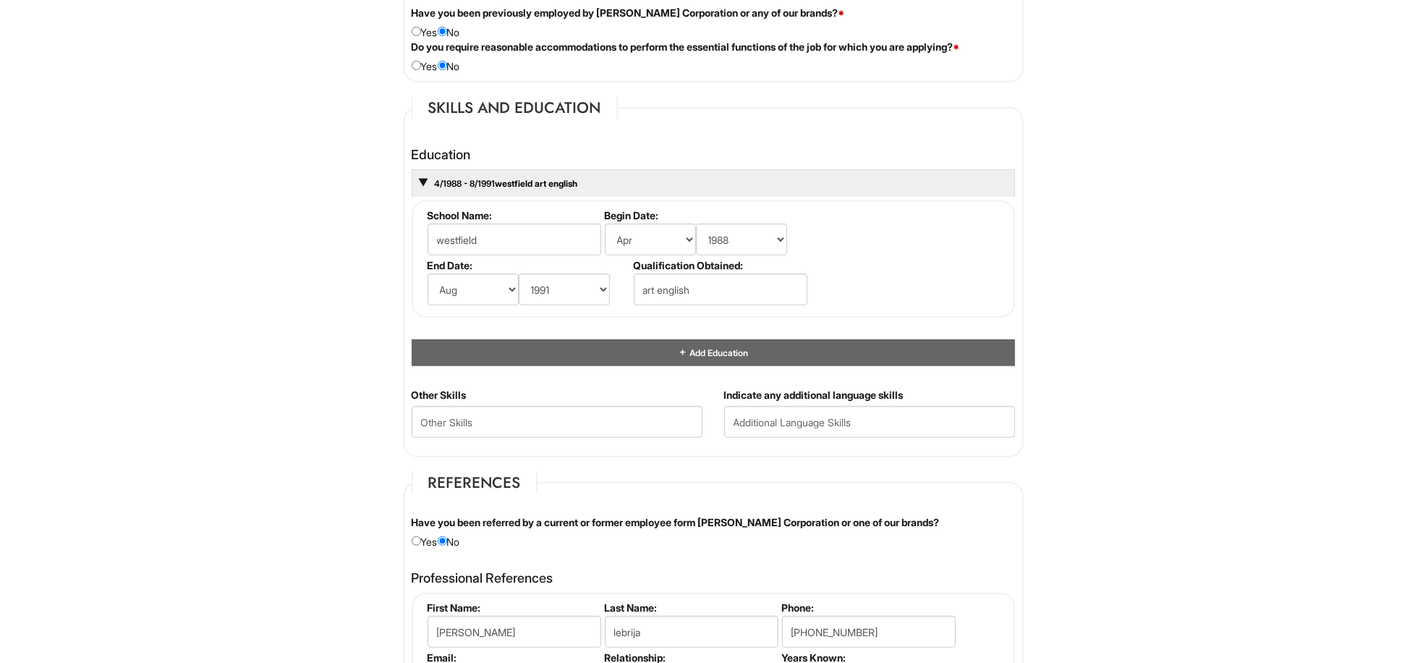
scroll to position [1196, 0]
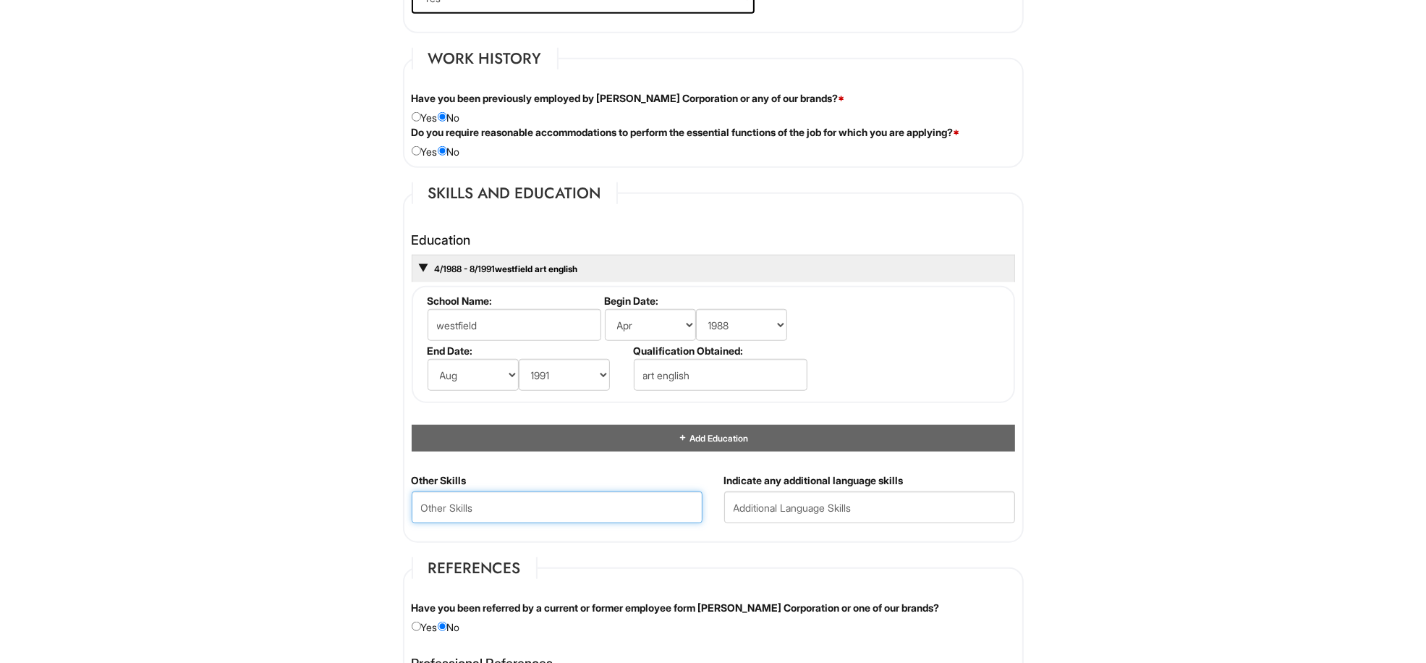
click at [510, 514] on Skills "text" at bounding box center [557, 507] width 291 height 32
type Skills "[PERSON_NAME] courses...[GEOGRAPHIC_DATA]"
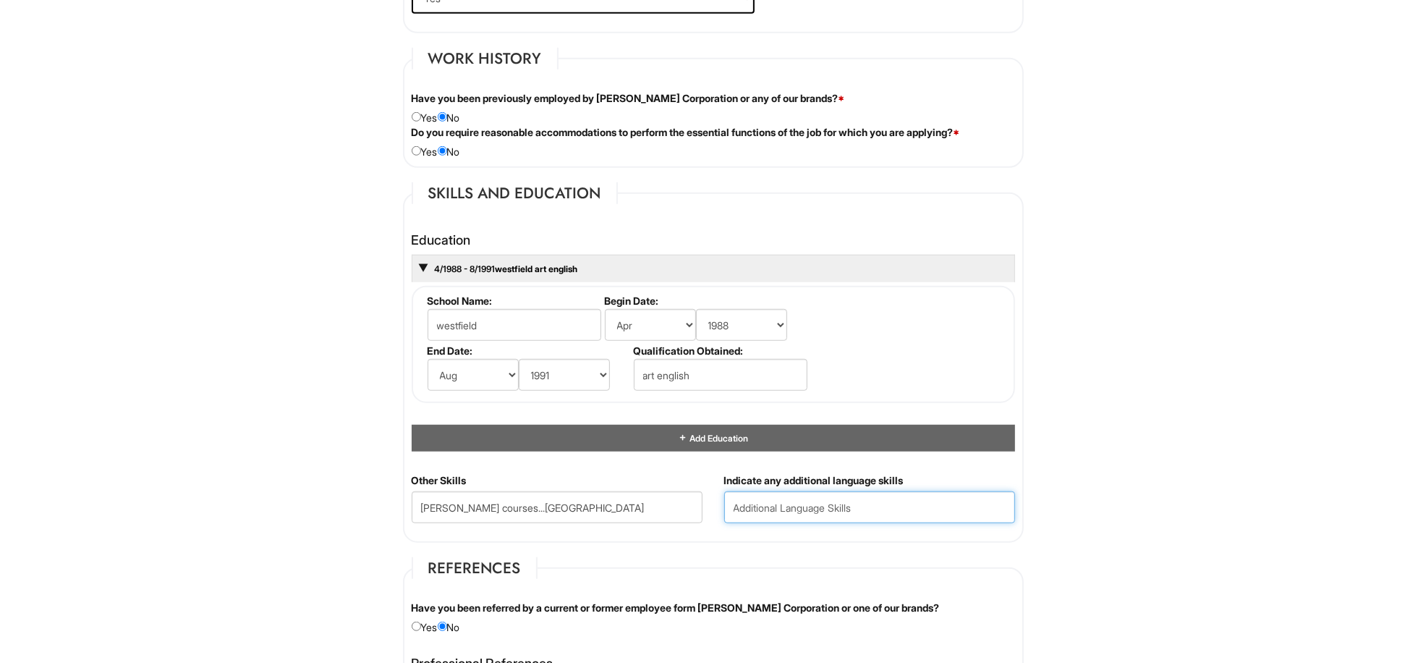
click at [868, 506] on input "text" at bounding box center [869, 507] width 291 height 32
type input "trade school"
click at [1179, 604] on html "Please Complete This Form 1 2 3 Client Advisor (PT) - A|X Armani Exchange Macy'…" at bounding box center [713, 231] width 1426 height 2855
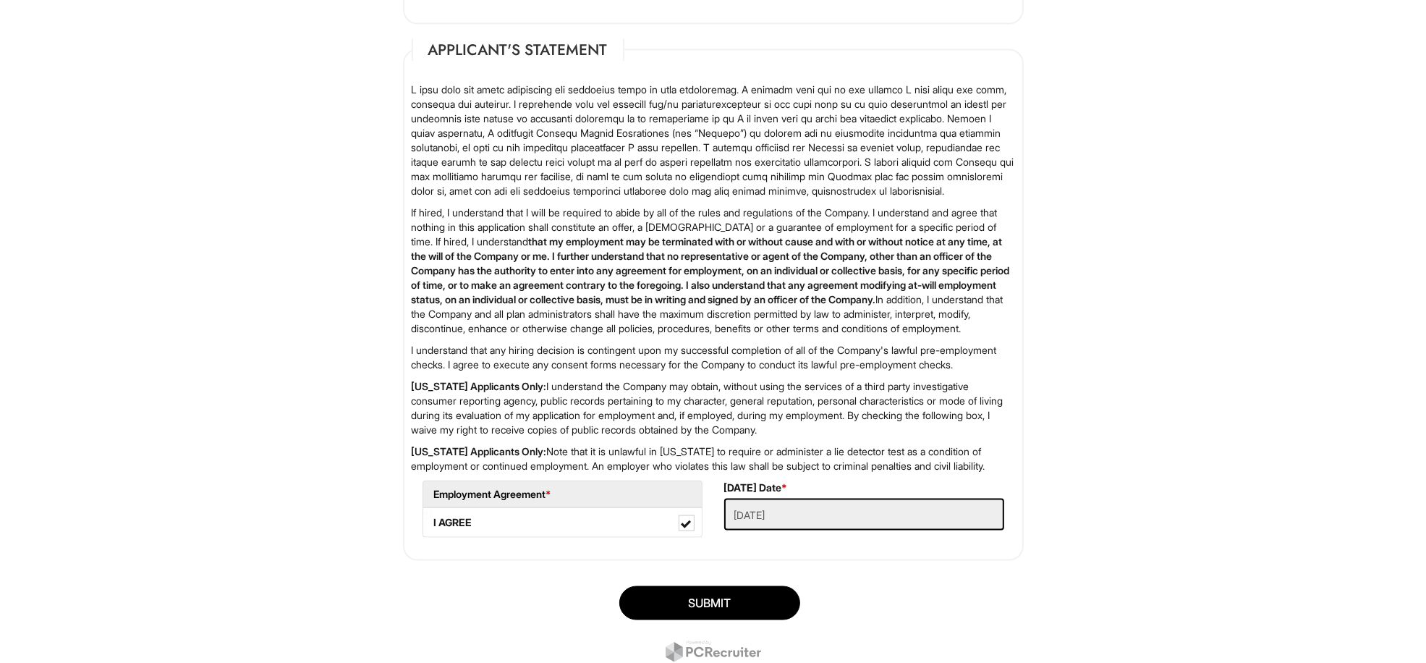
scroll to position [2250, 0]
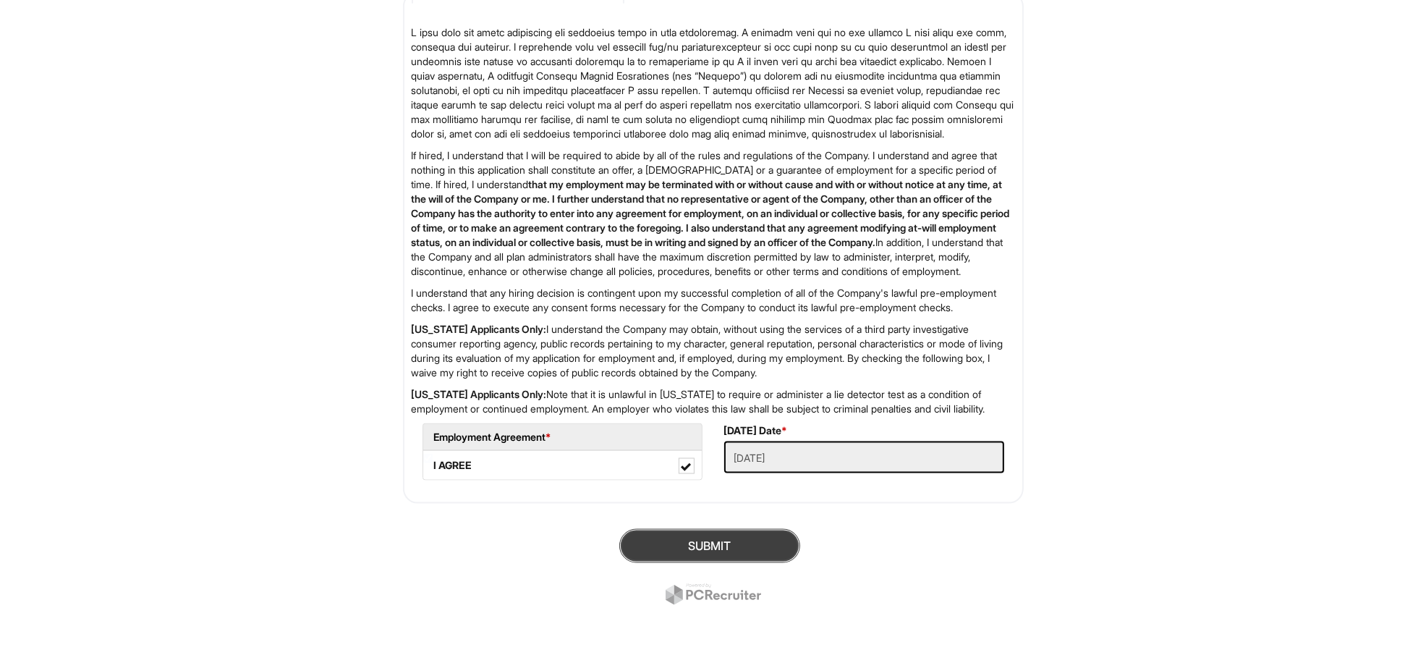
click at [684, 547] on button "SUBMIT" at bounding box center [709, 546] width 181 height 34
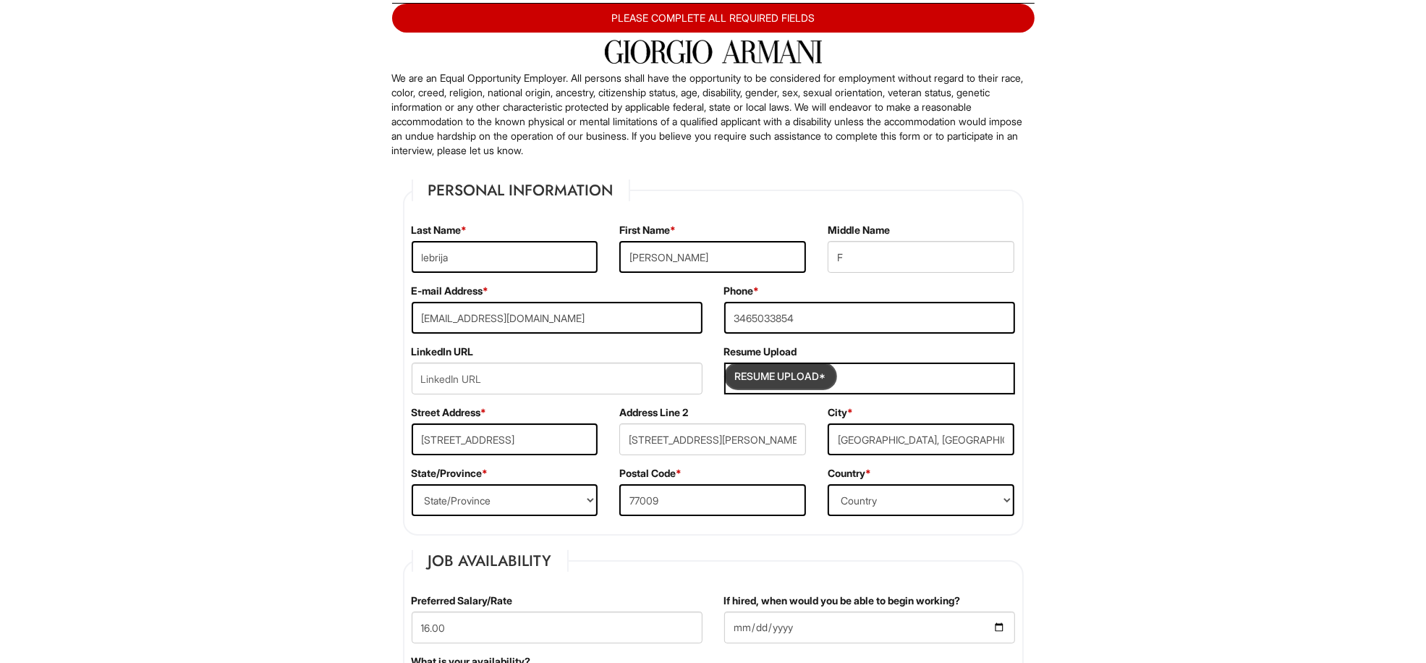
click at [793, 380] on input "Resume Upload*" at bounding box center [780, 376] width 109 height 23
